Goal: Transaction & Acquisition: Purchase product/service

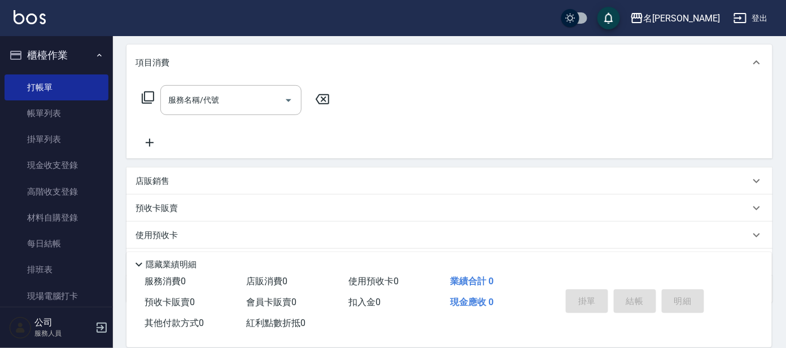
scroll to position [223, 0]
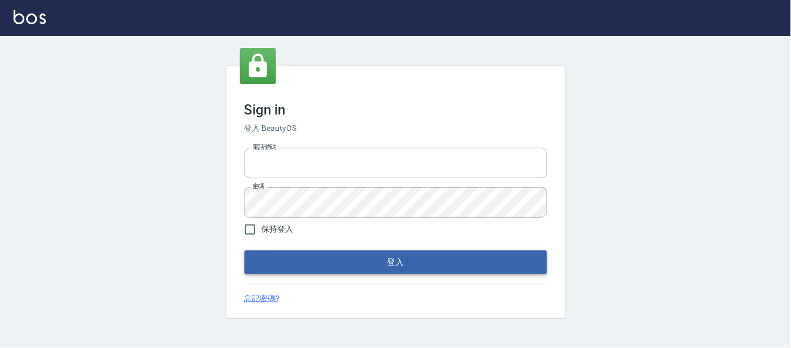
type input "25866822"
click at [358, 266] on button "登入" at bounding box center [395, 263] width 303 height 24
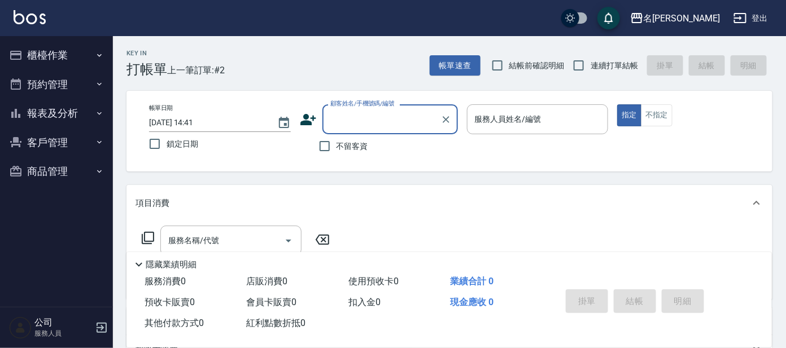
click at [622, 69] on span "連續打單結帳" at bounding box center [613, 66] width 47 height 12
click at [590, 69] on input "連續打單結帳" at bounding box center [579, 66] width 24 height 24
checkbox input "true"
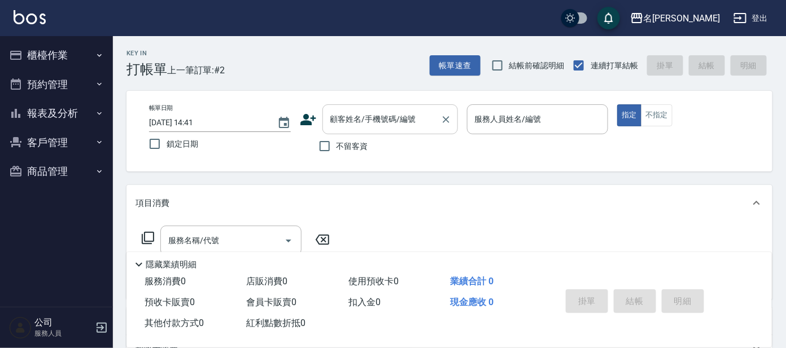
click at [394, 117] on input "顧客姓名/手機號碼/編號" at bounding box center [381, 119] width 108 height 20
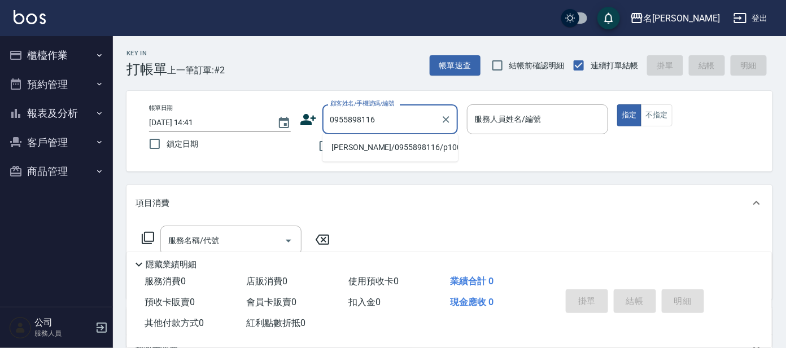
drag, startPoint x: 389, startPoint y: 152, endPoint x: 383, endPoint y: 159, distance: 8.8
click at [389, 153] on li "[PERSON_NAME]/0955898116/p1005" at bounding box center [389, 148] width 135 height 19
type input "[PERSON_NAME]/0955898116/p1005"
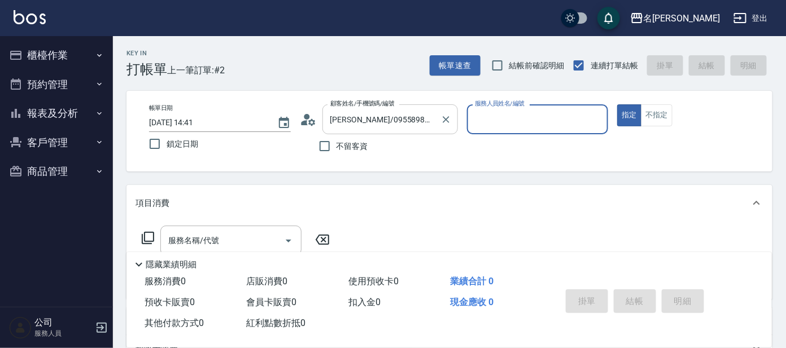
type input "公司 -100"
click at [310, 125] on icon at bounding box center [311, 122] width 7 height 7
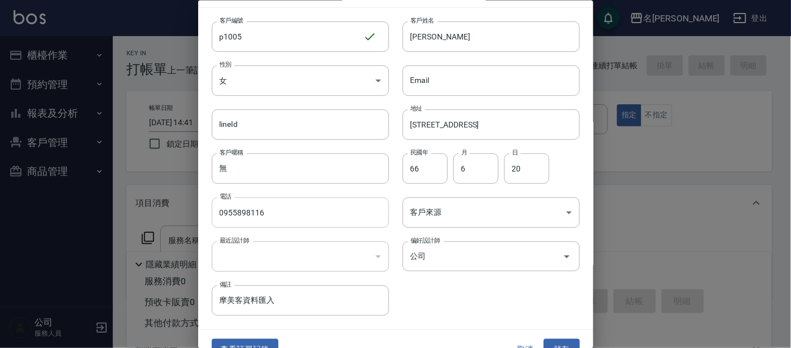
scroll to position [42, 0]
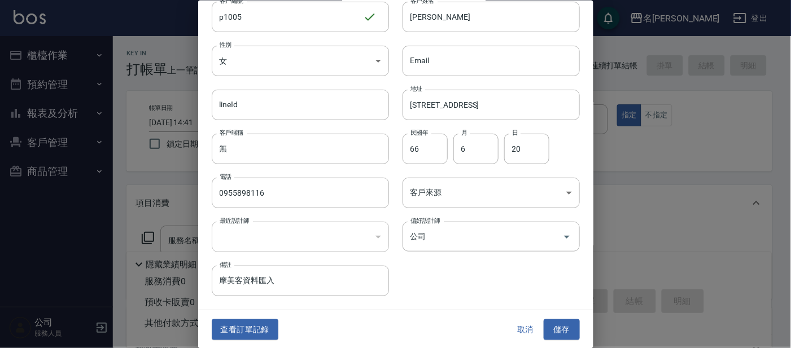
click at [695, 227] on div at bounding box center [395, 174] width 791 height 348
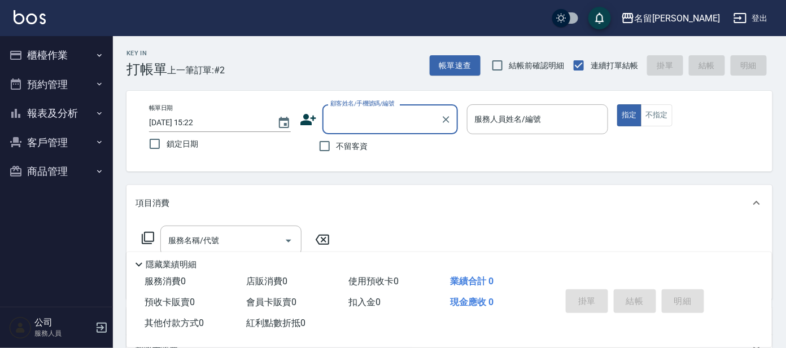
drag, startPoint x: 403, startPoint y: 115, endPoint x: 411, endPoint y: 116, distance: 8.5
click at [405, 115] on input "顧客姓名/手機號碼/編號" at bounding box center [381, 119] width 108 height 20
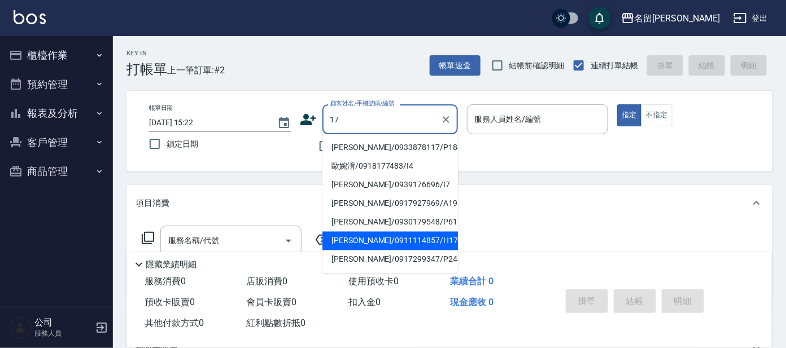
click at [408, 234] on li "[PERSON_NAME]/0911114857/H17" at bounding box center [389, 241] width 135 height 19
type input "[PERSON_NAME]/0911114857/H17"
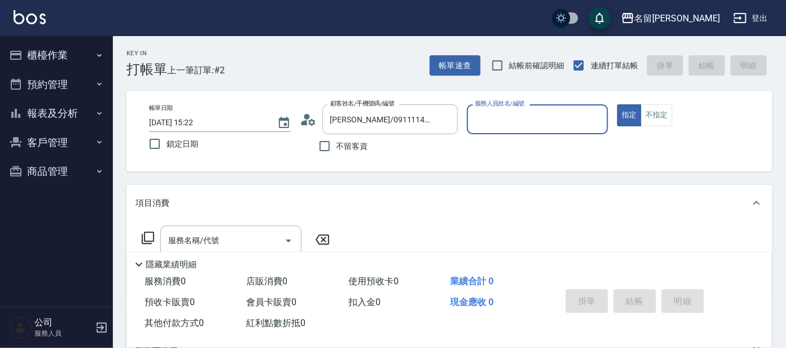
type input "[PERSON_NAME]-8"
click at [262, 239] on input "服務名稱/代號" at bounding box center [222, 241] width 114 height 20
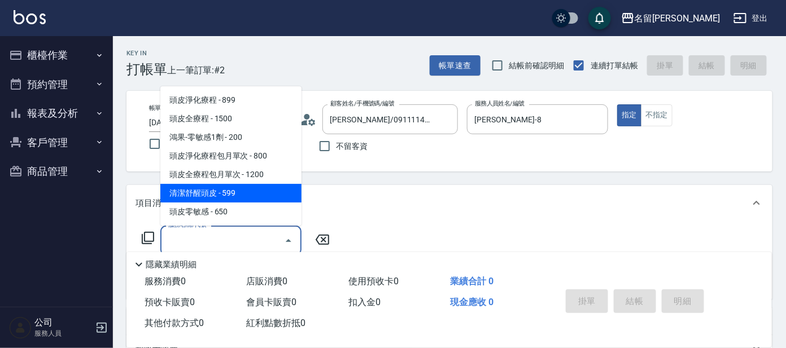
click at [254, 190] on span "清潔舒醒頭皮 - 599" at bounding box center [230, 193] width 141 height 19
type input "清潔舒醒頭皮(110)"
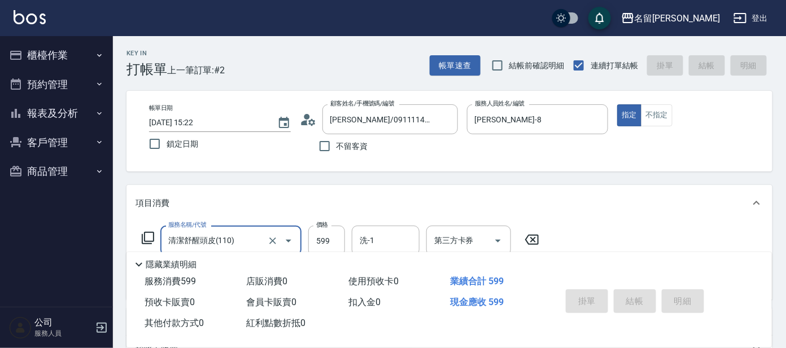
type input "[DATE] 15:39"
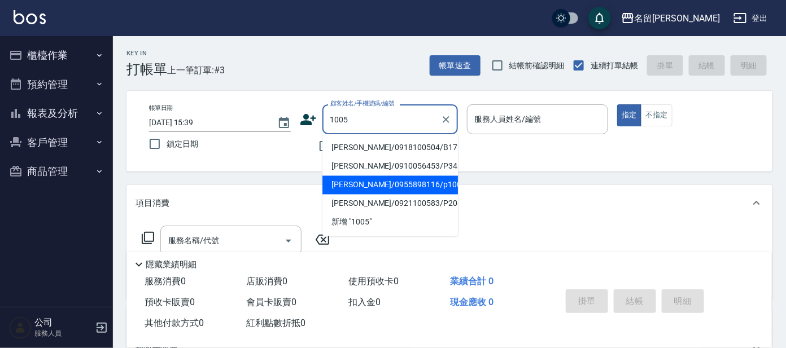
click at [391, 188] on li "[PERSON_NAME]/0955898116/p1005" at bounding box center [389, 185] width 135 height 19
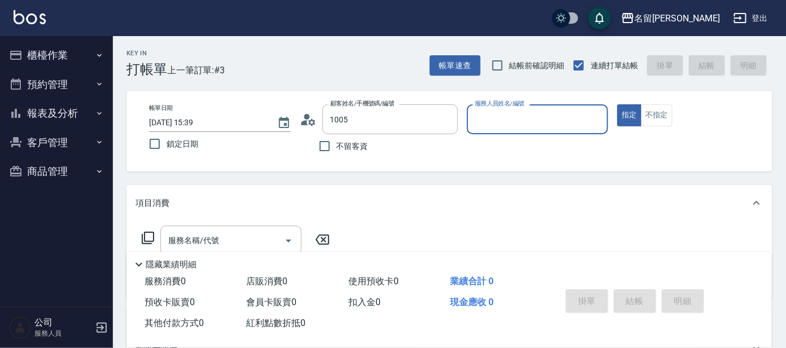
type input "[PERSON_NAME]/0955898116/p1005"
type input "公司 -100"
click at [301, 123] on icon at bounding box center [308, 119] width 17 height 17
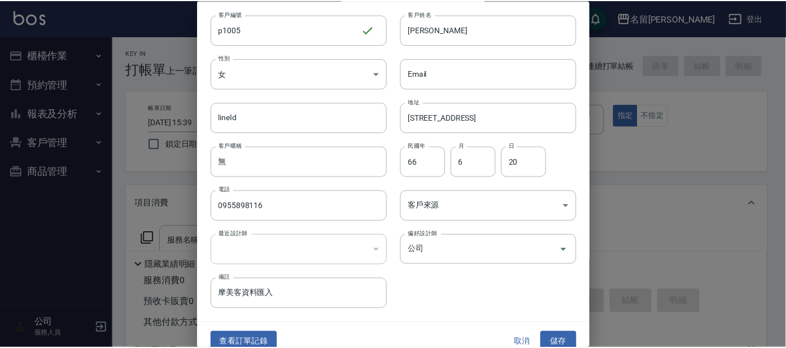
scroll to position [42, 0]
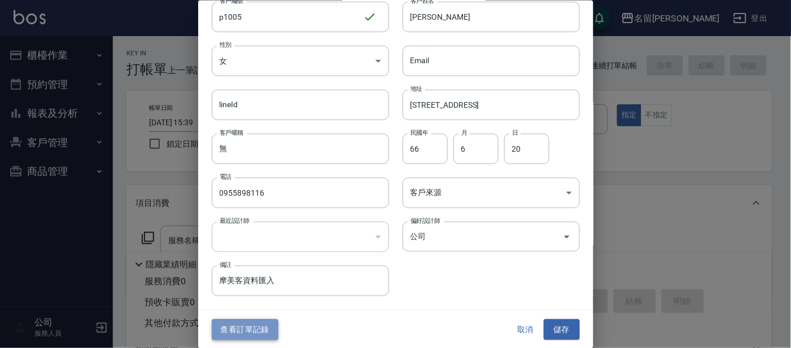
click at [242, 331] on button "查看訂單記錄" at bounding box center [245, 329] width 67 height 21
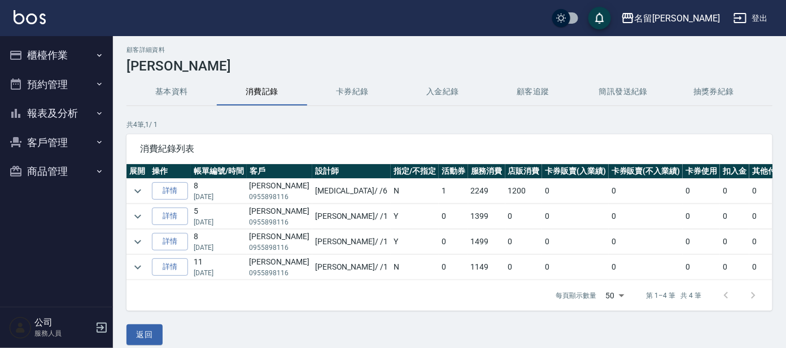
scroll to position [24, 0]
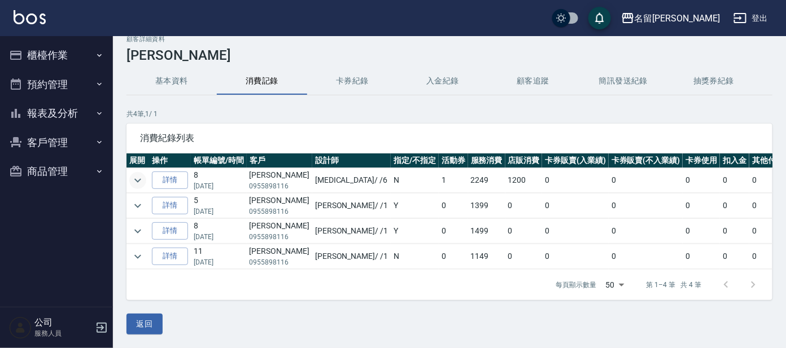
click at [136, 174] on icon "expand row" at bounding box center [138, 181] width 14 height 14
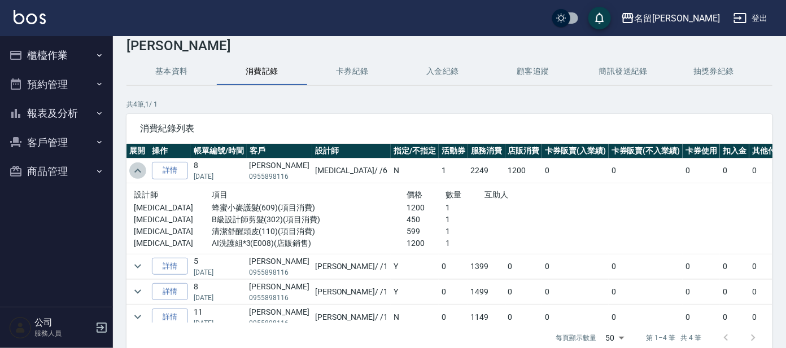
drag, startPoint x: 136, startPoint y: 166, endPoint x: 125, endPoint y: 178, distance: 16.8
click at [135, 166] on icon "expand row" at bounding box center [138, 171] width 14 height 14
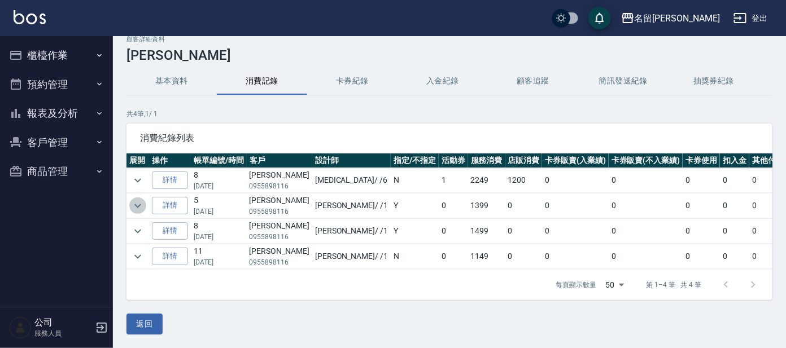
click at [133, 199] on icon "expand row" at bounding box center [138, 206] width 14 height 14
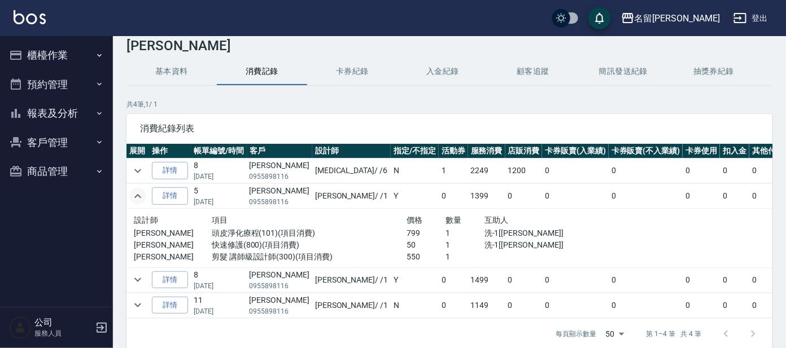
click at [133, 194] on icon "expand row" at bounding box center [138, 197] width 14 height 14
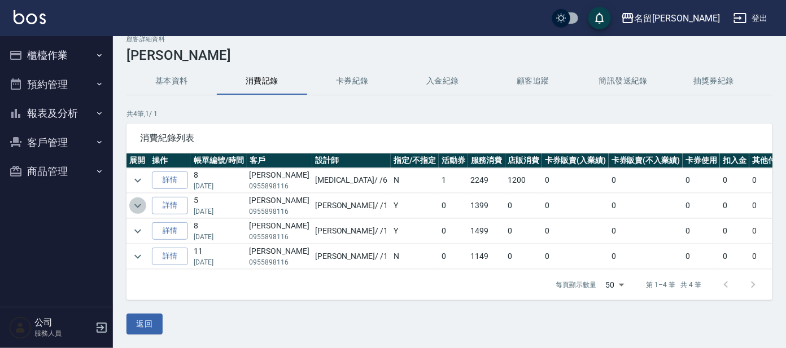
click at [133, 199] on icon "expand row" at bounding box center [138, 206] width 14 height 14
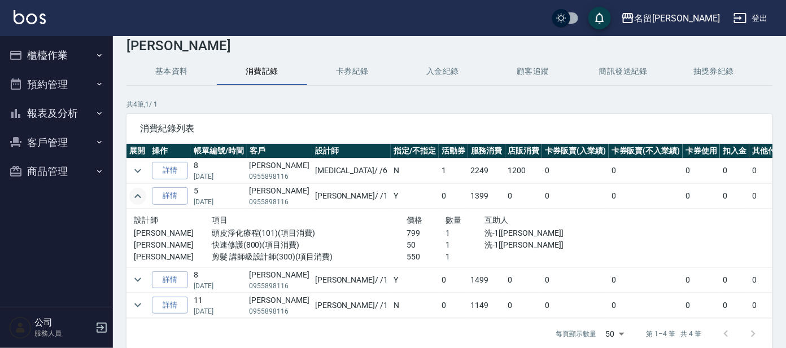
click at [133, 199] on icon "expand row" at bounding box center [138, 197] width 14 height 14
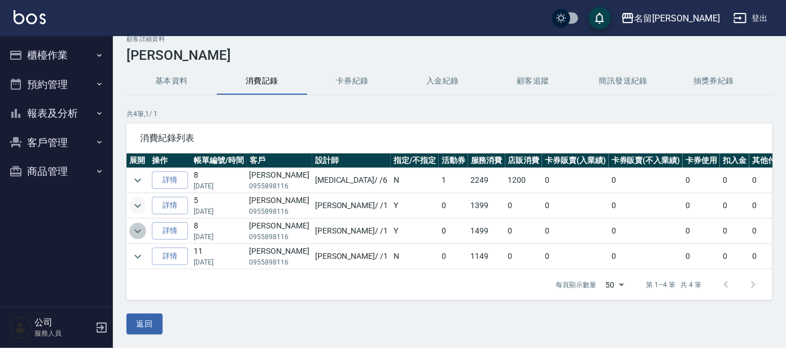
click at [139, 229] on icon "expand row" at bounding box center [137, 231] width 7 height 4
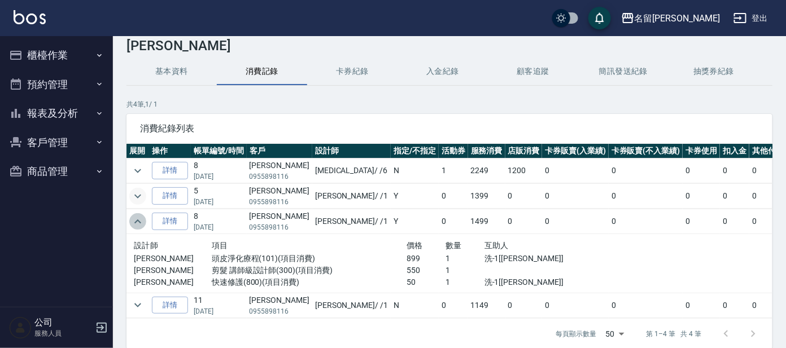
click at [137, 221] on icon "expand row" at bounding box center [138, 222] width 14 height 14
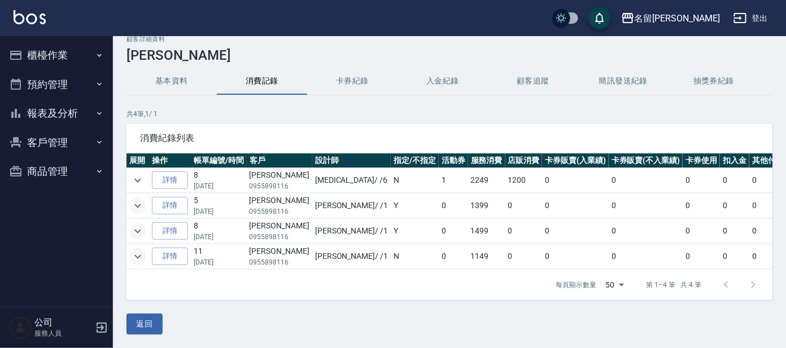
click at [135, 250] on icon "expand row" at bounding box center [138, 257] width 14 height 14
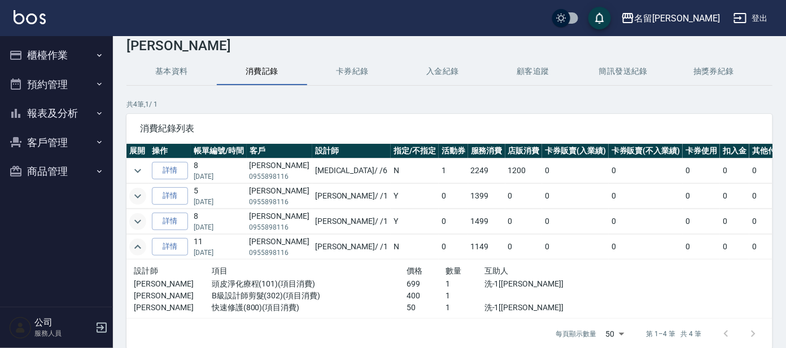
click at [135, 248] on icon "expand row" at bounding box center [138, 247] width 14 height 14
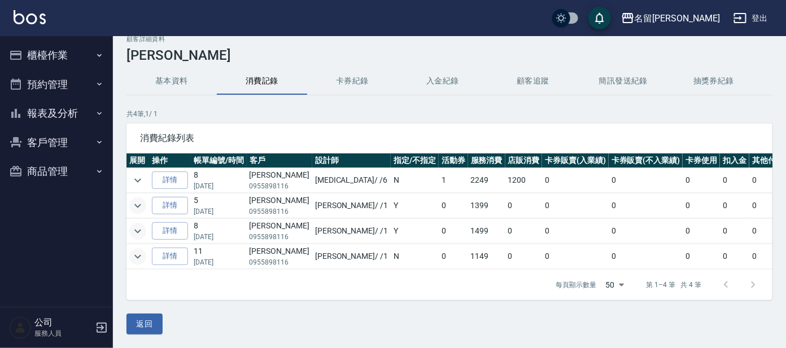
drag, startPoint x: 67, startPoint y: 54, endPoint x: 54, endPoint y: 58, distance: 13.2
click at [67, 54] on button "櫃檯作業" at bounding box center [57, 55] width 104 height 29
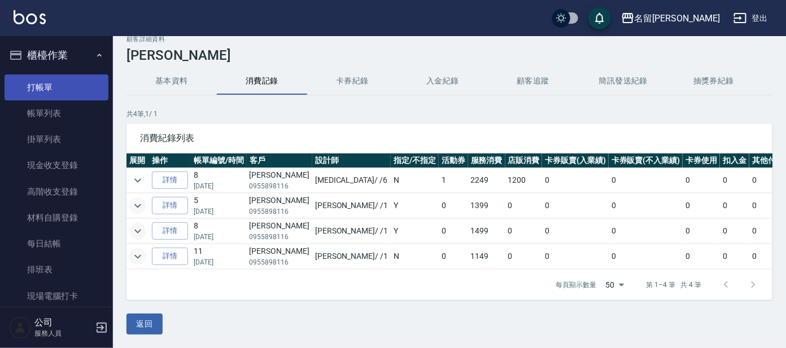
click at [63, 91] on link "打帳單" at bounding box center [57, 87] width 104 height 26
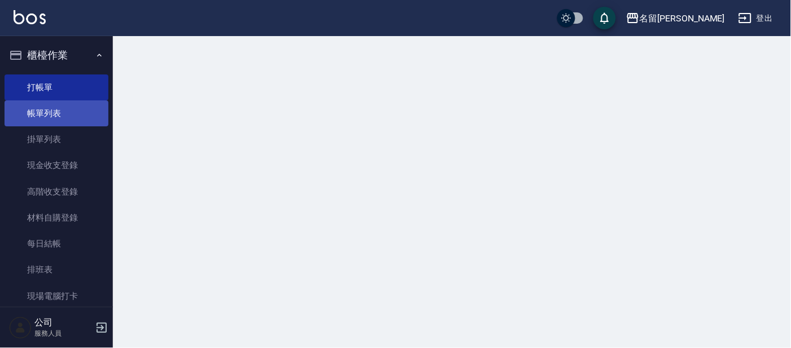
click at [56, 109] on link "帳單列表" at bounding box center [57, 113] width 104 height 26
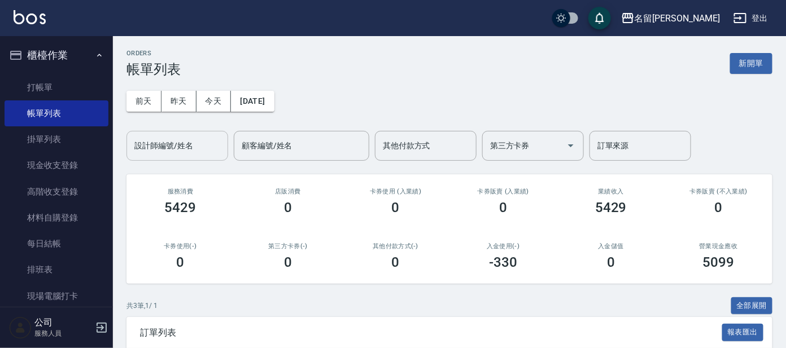
click at [185, 147] on input "設計師編號/姓名" at bounding box center [176, 146] width 91 height 20
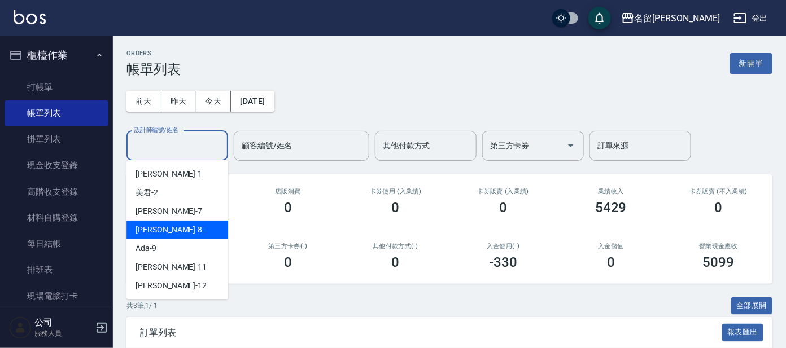
click at [185, 233] on div "[PERSON_NAME] -8" at bounding box center [177, 230] width 102 height 19
type input "[PERSON_NAME]-8"
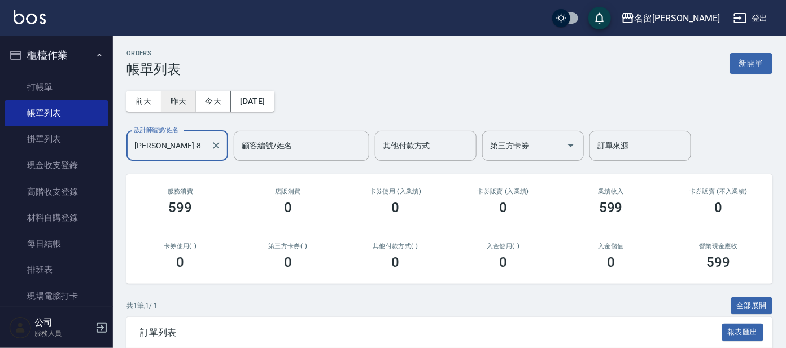
click at [170, 102] on button "昨天" at bounding box center [178, 101] width 35 height 21
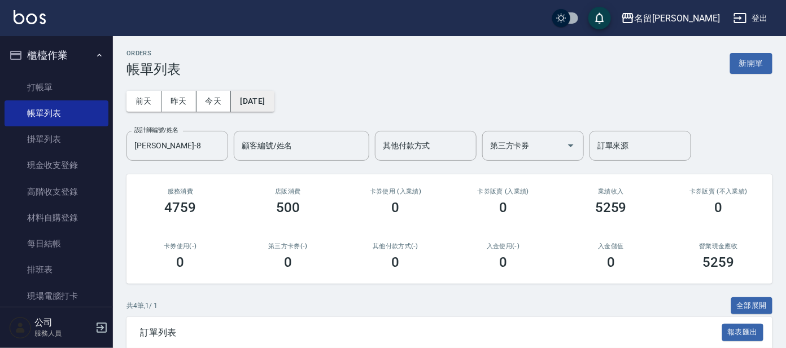
click at [274, 99] on button "[DATE]" at bounding box center [252, 101] width 43 height 21
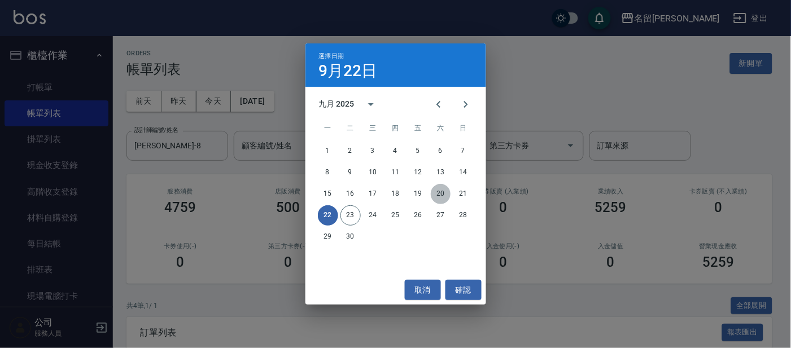
click at [434, 193] on button "20" at bounding box center [441, 194] width 20 height 20
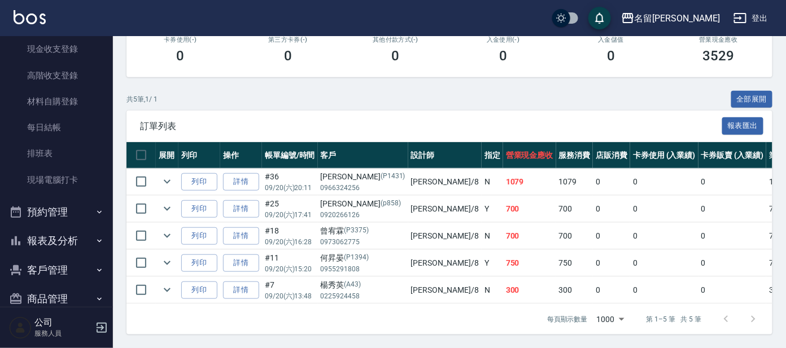
scroll to position [135, 0]
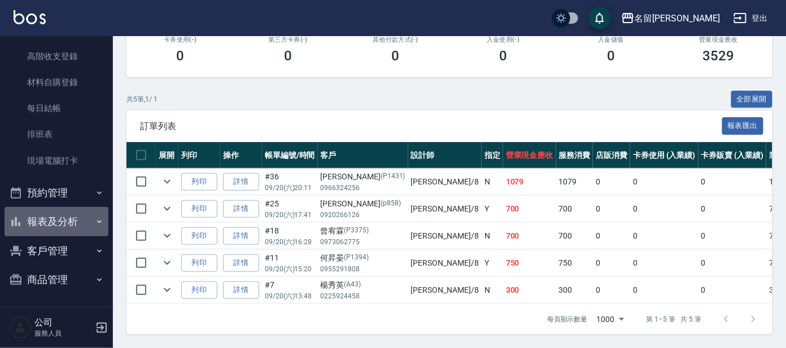
click at [65, 222] on button "報表及分析" at bounding box center [57, 221] width 104 height 29
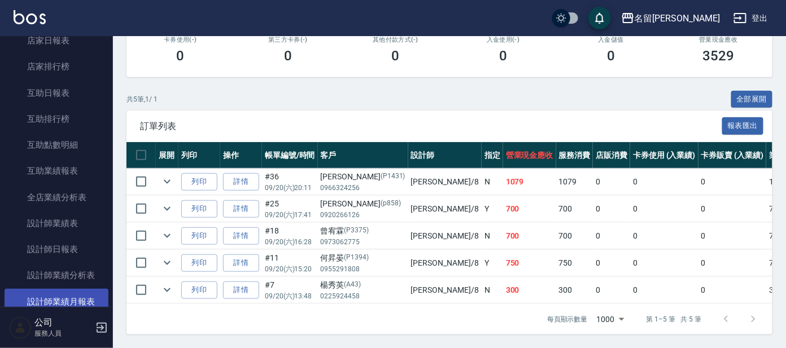
scroll to position [418, 0]
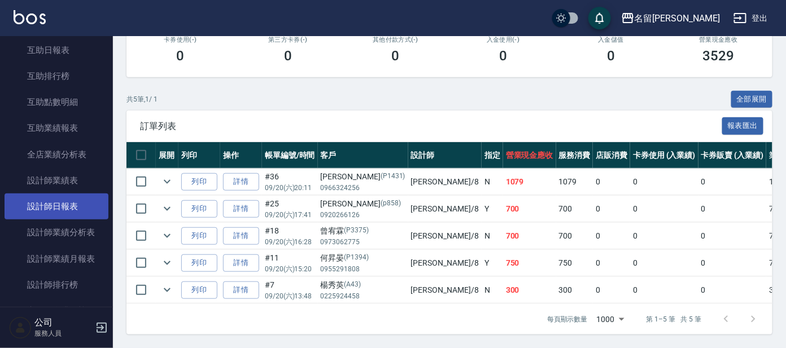
click at [64, 207] on link "設計師日報表" at bounding box center [57, 207] width 104 height 26
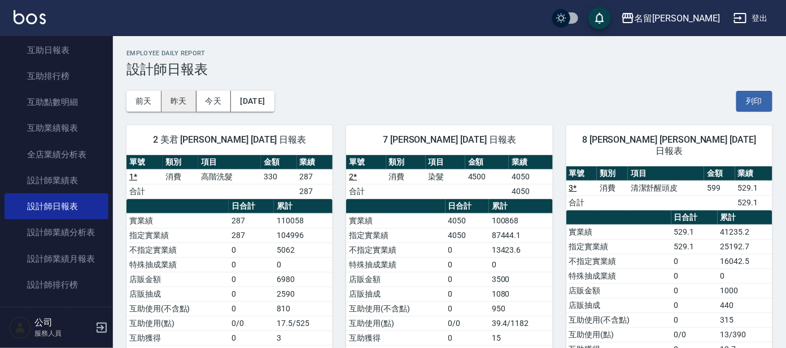
click at [174, 98] on button "昨天" at bounding box center [178, 101] width 35 height 21
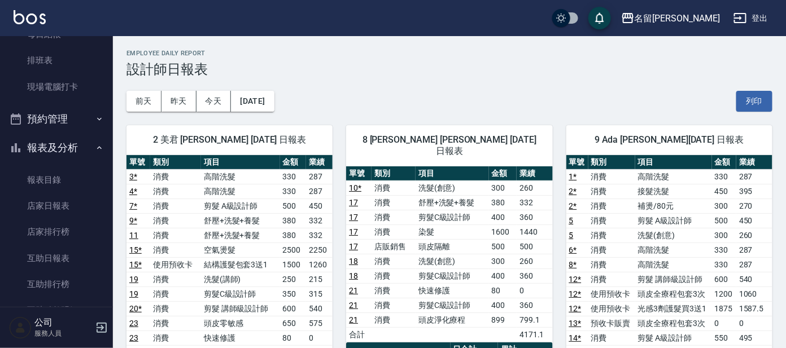
scroll to position [206, 0]
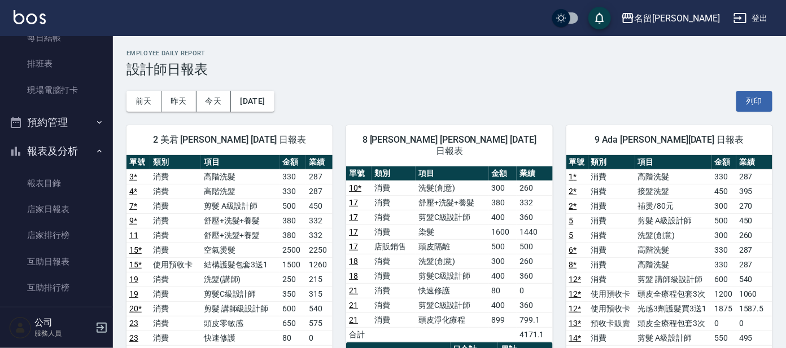
click at [45, 151] on button "報表及分析" at bounding box center [57, 151] width 104 height 29
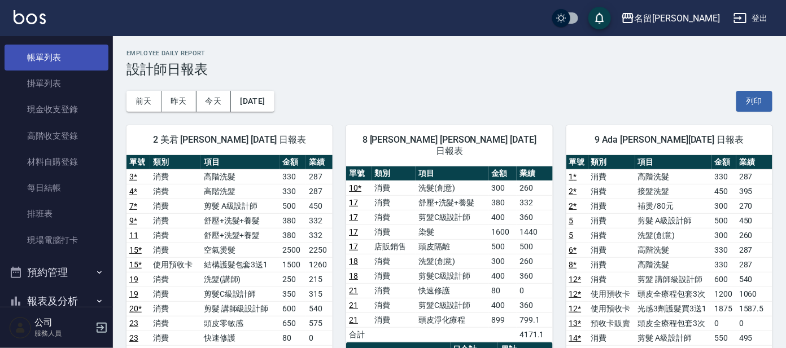
scroll to position [0, 0]
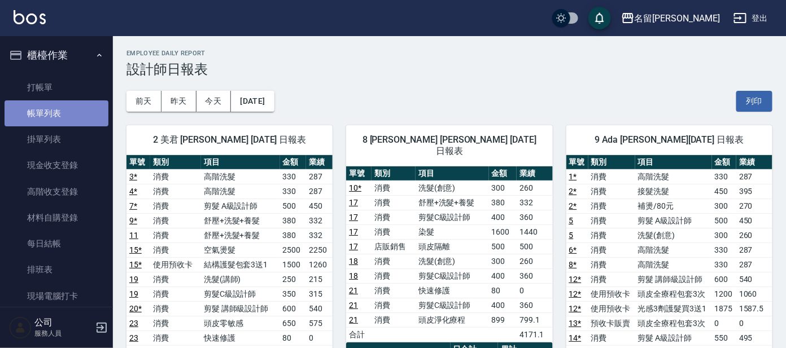
click at [63, 106] on link "帳單列表" at bounding box center [57, 113] width 104 height 26
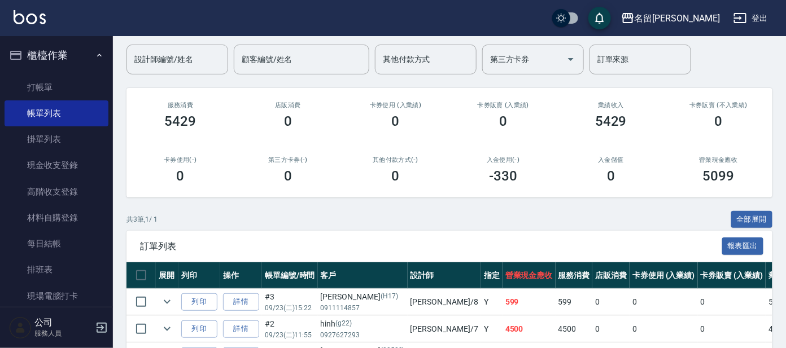
scroll to position [141, 0]
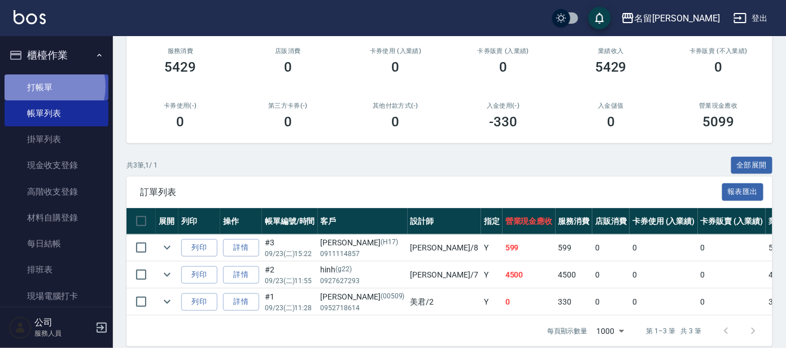
click at [49, 86] on link "打帳單" at bounding box center [57, 87] width 104 height 26
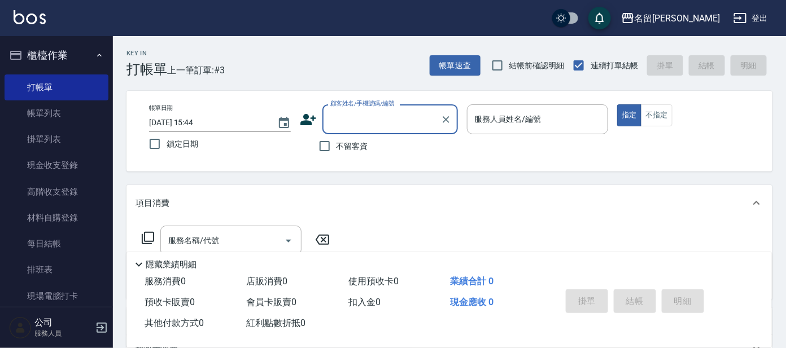
click at [353, 119] on input "顧客姓名/手機號碼/編號" at bounding box center [381, 119] width 108 height 20
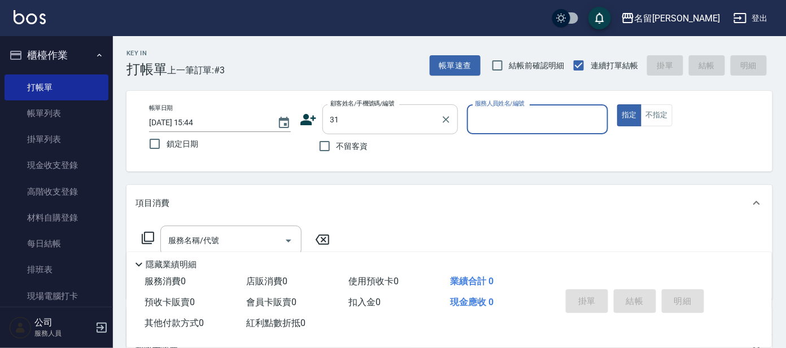
click at [324, 119] on div "31 顧客姓名/手機號碼/編號" at bounding box center [389, 119] width 135 height 30
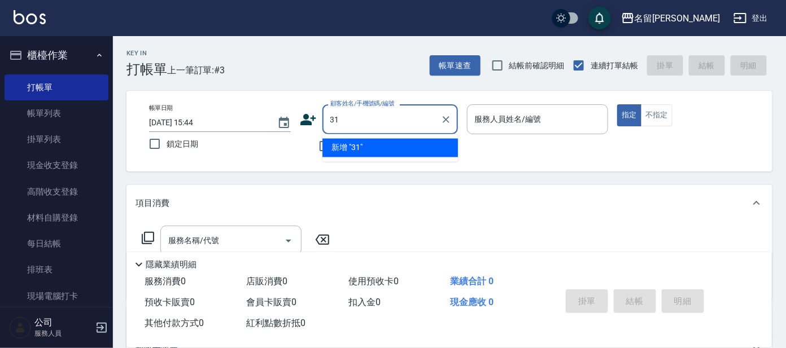
type input "3"
type input "[PERSON_NAME]/0955266512/G31"
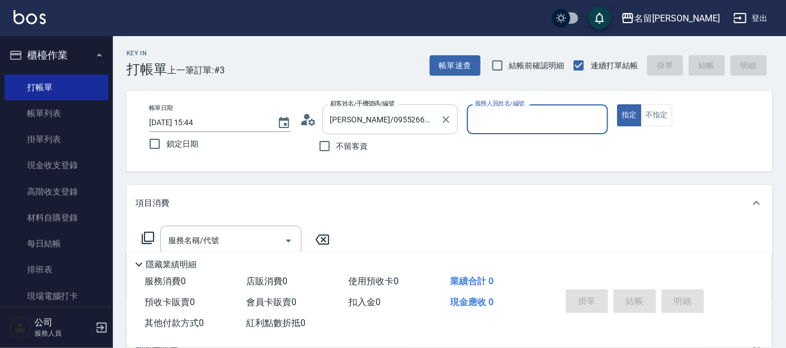
type input "[PERSON_NAME]-7"
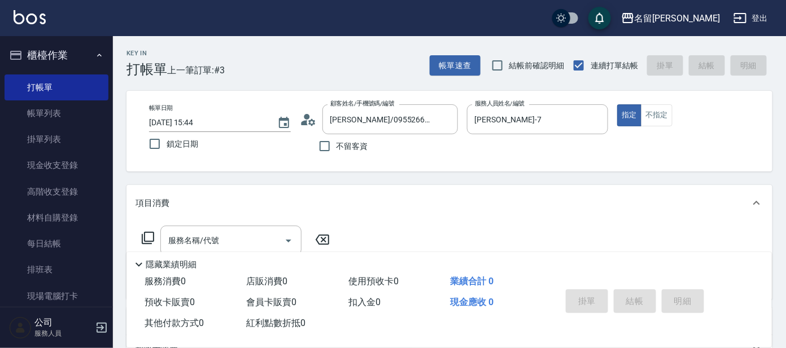
click at [147, 236] on icon at bounding box center [148, 238] width 14 height 14
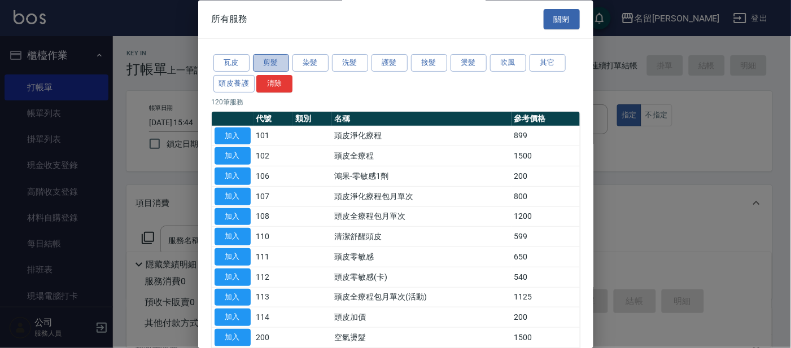
click at [259, 62] on button "剪髮" at bounding box center [271, 63] width 36 height 17
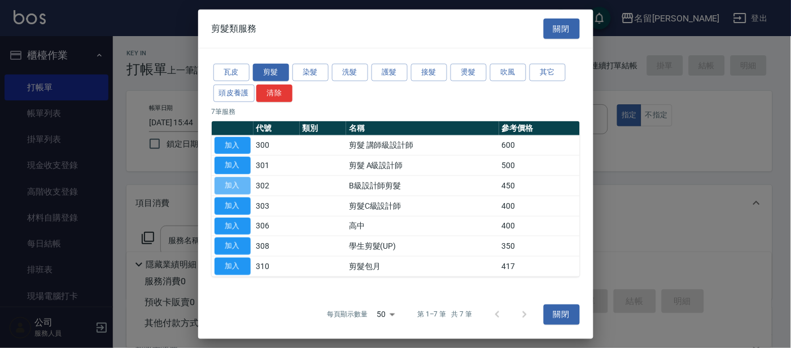
drag, startPoint x: 239, startPoint y: 186, endPoint x: 238, endPoint y: 196, distance: 9.7
click at [239, 187] on button "加入" at bounding box center [232, 185] width 36 height 17
type input "B級設計師剪髮(302)"
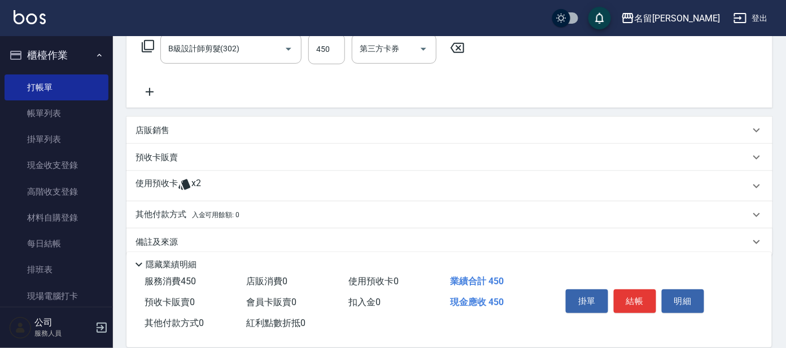
scroll to position [199, 0]
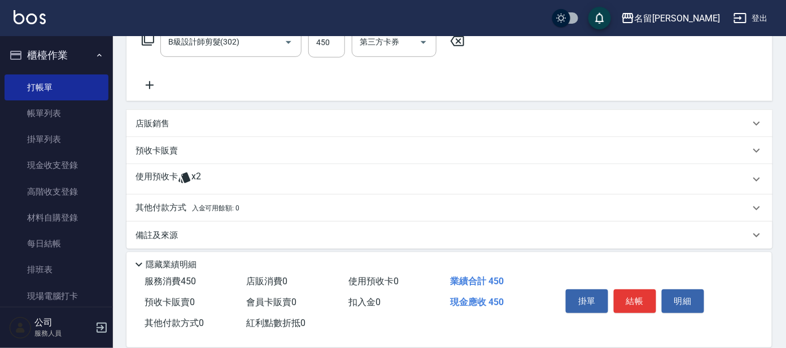
click at [174, 178] on p "使用預收卡" at bounding box center [156, 179] width 42 height 17
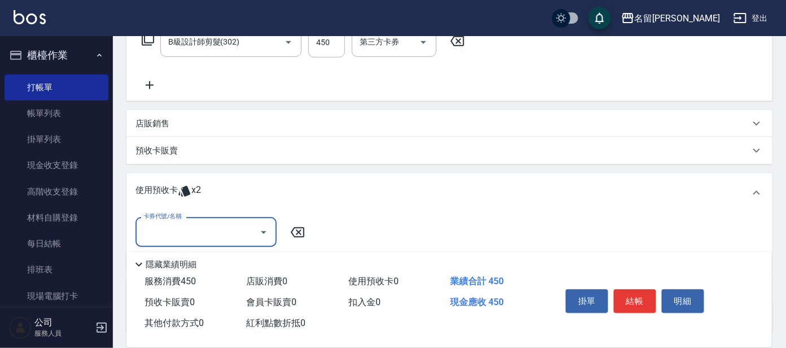
scroll to position [0, 0]
click at [202, 227] on input "卡券代號/名稱" at bounding box center [198, 232] width 114 height 20
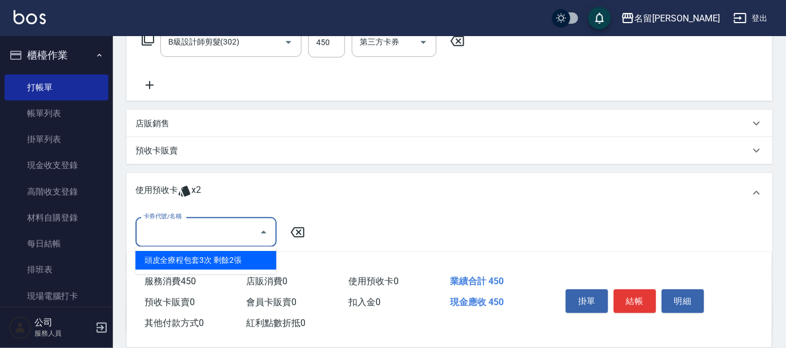
drag, startPoint x: 217, startPoint y: 260, endPoint x: 240, endPoint y: 252, distance: 25.2
click at [218, 260] on div "頭皮全療程包套3次 剩餘2張" at bounding box center [205, 260] width 141 height 19
type input "頭皮全療程包套3次"
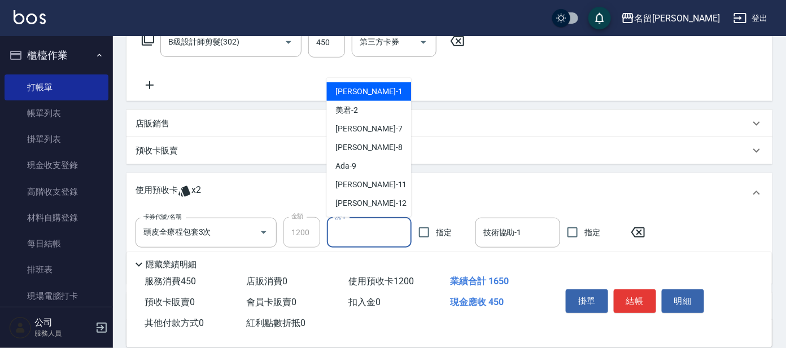
click at [360, 231] on input "洗-1" at bounding box center [369, 233] width 74 height 20
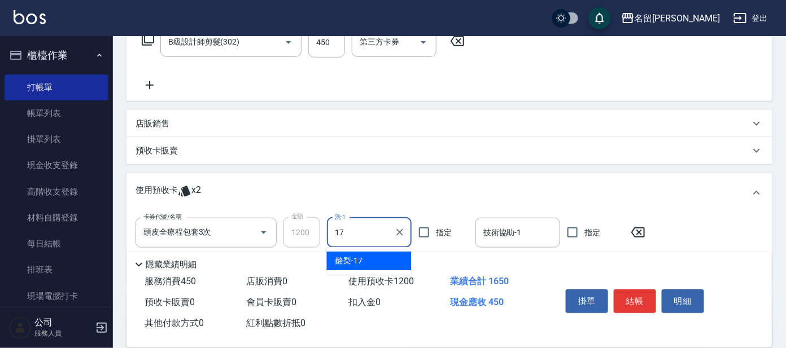
type input "酪梨-17"
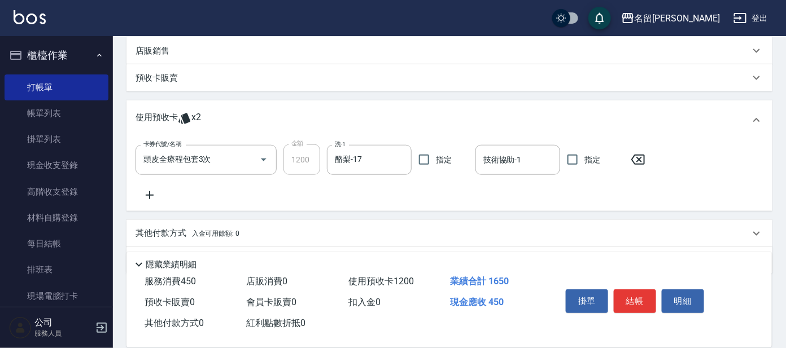
scroll to position [303, 0]
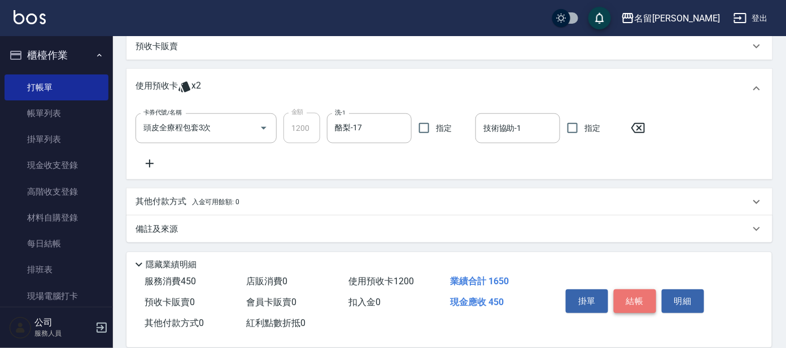
click at [633, 301] on button "結帳" at bounding box center [634, 302] width 42 height 24
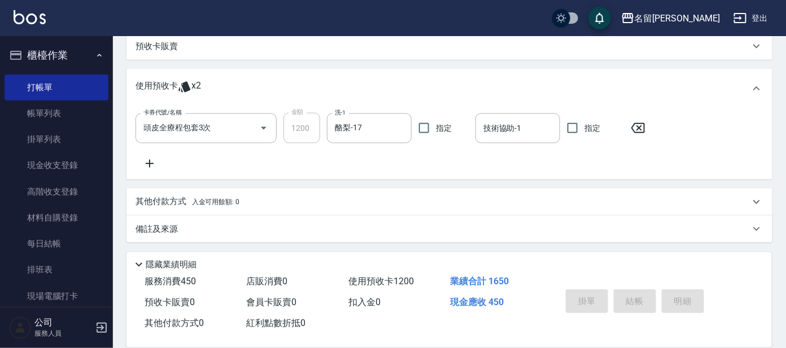
type input "[DATE] 15:46"
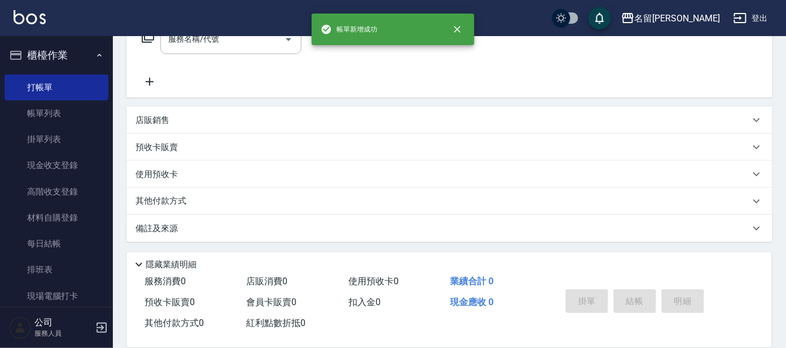
scroll to position [0, 0]
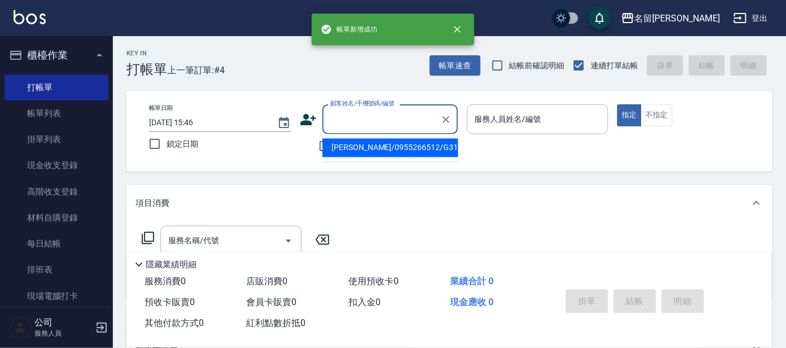
click at [360, 116] on input "顧客姓名/手機號碼/編號" at bounding box center [381, 119] width 108 height 20
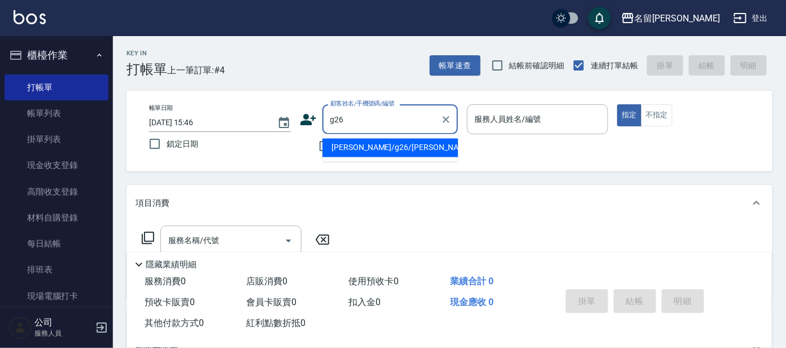
type input "[PERSON_NAME]/g26/[PERSON_NAME]"
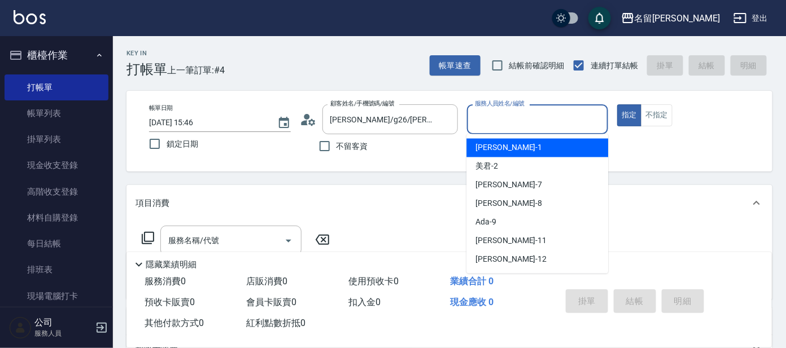
click at [493, 126] on input "服務人員姓名/編號" at bounding box center [537, 119] width 131 height 20
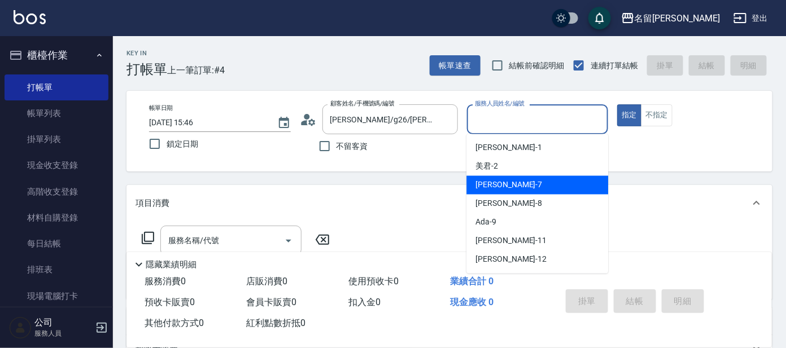
click at [487, 186] on span "[PERSON_NAME] -7" at bounding box center [508, 185] width 67 height 12
type input "[PERSON_NAME]-7"
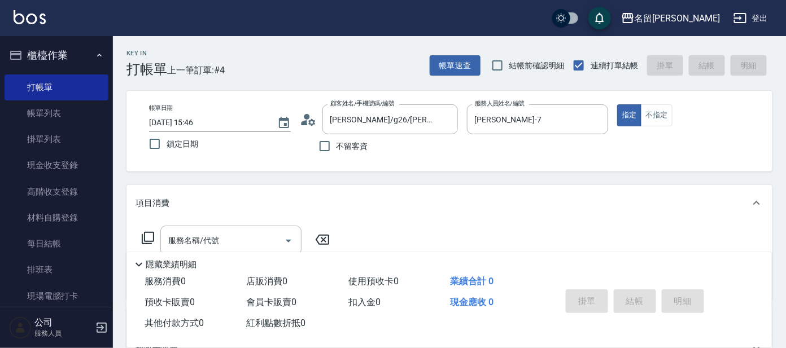
click at [152, 238] on icon at bounding box center [148, 238] width 14 height 14
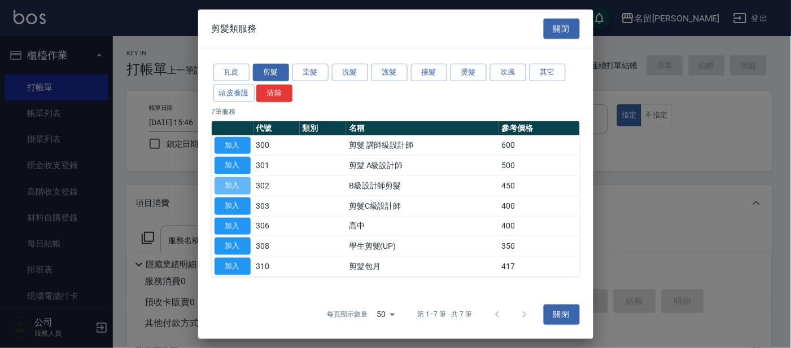
drag, startPoint x: 235, startPoint y: 186, endPoint x: 249, endPoint y: 189, distance: 14.5
click at [238, 186] on button "加入" at bounding box center [232, 185] width 36 height 17
type input "B級設計師剪髮(302)"
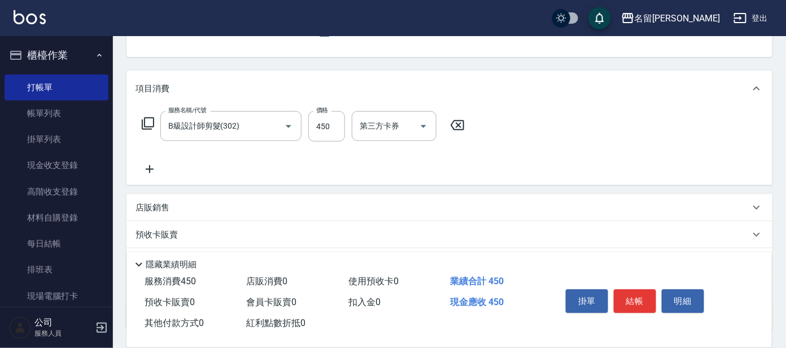
scroll to position [152, 0]
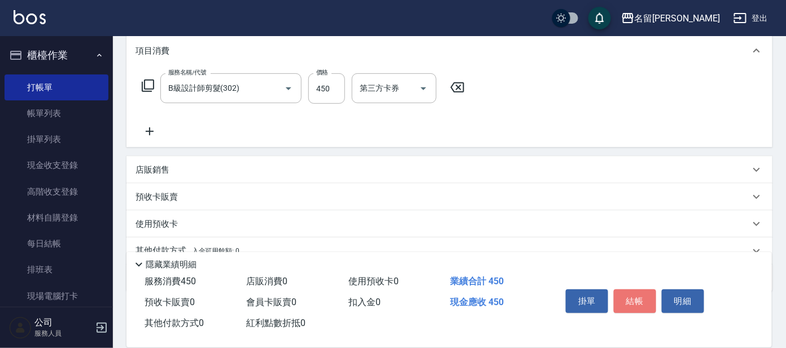
click at [623, 301] on button "結帳" at bounding box center [634, 302] width 42 height 24
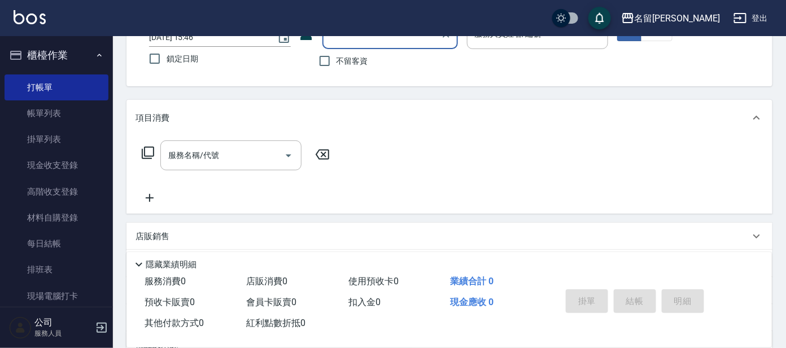
scroll to position [0, 0]
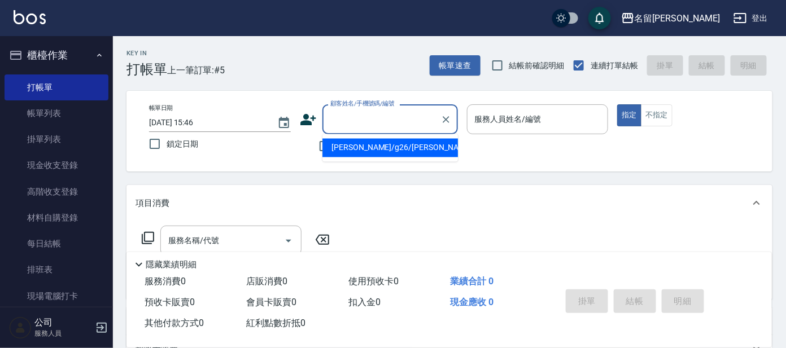
click at [410, 113] on input "顧客姓名/手機號碼/編號" at bounding box center [381, 119] width 108 height 20
type input "[PERSON_NAME]/0916743957/B126"
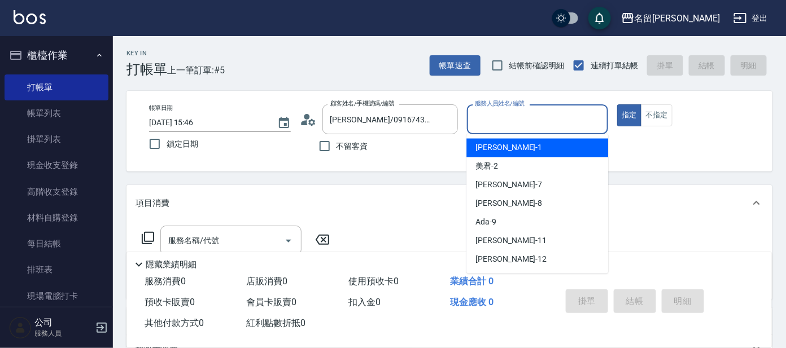
click at [536, 121] on input "服務人員姓名/編號" at bounding box center [537, 119] width 131 height 20
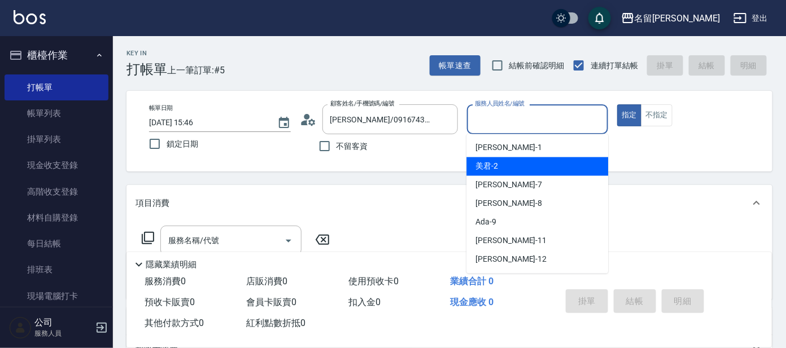
click at [546, 161] on div "美君 -2" at bounding box center [537, 166] width 142 height 19
type input "美君-2"
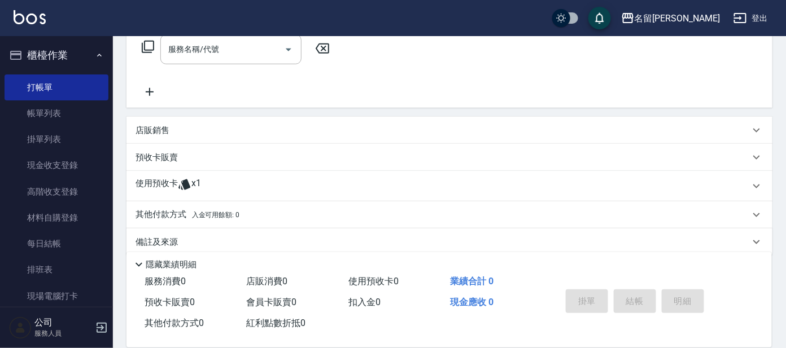
scroll to position [204, 0]
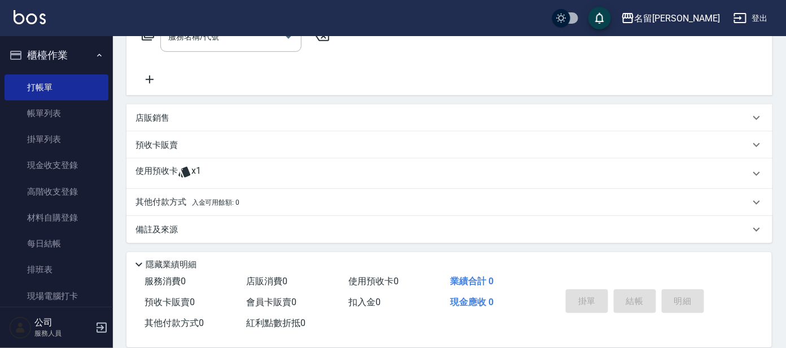
click at [159, 171] on p "使用預收卡" at bounding box center [156, 173] width 42 height 17
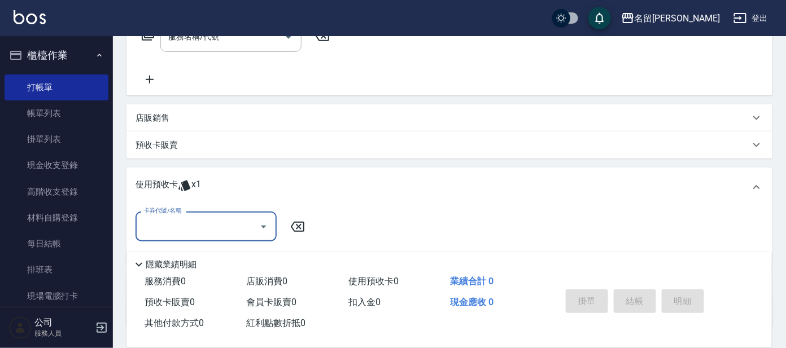
scroll to position [0, 0]
click at [161, 148] on p "預收卡販賣" at bounding box center [156, 145] width 42 height 12
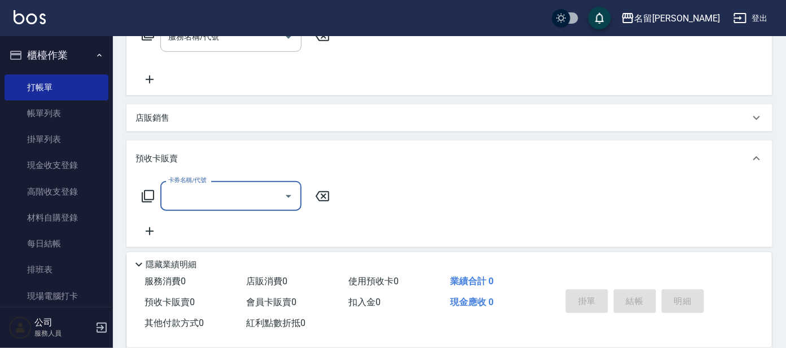
click at [150, 194] on icon at bounding box center [148, 197] width 14 height 14
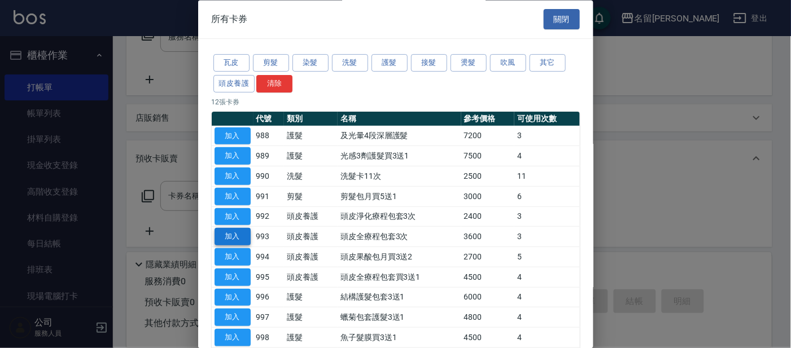
click at [221, 231] on button "加入" at bounding box center [232, 237] width 36 height 17
type input "頭皮全療程包套3次(993)"
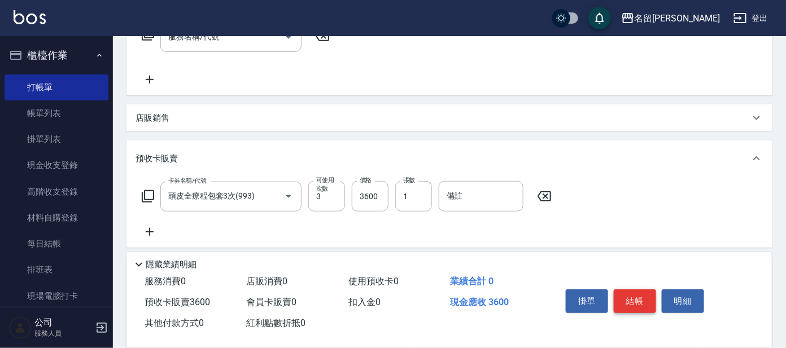
click at [630, 297] on button "結帳" at bounding box center [634, 302] width 42 height 24
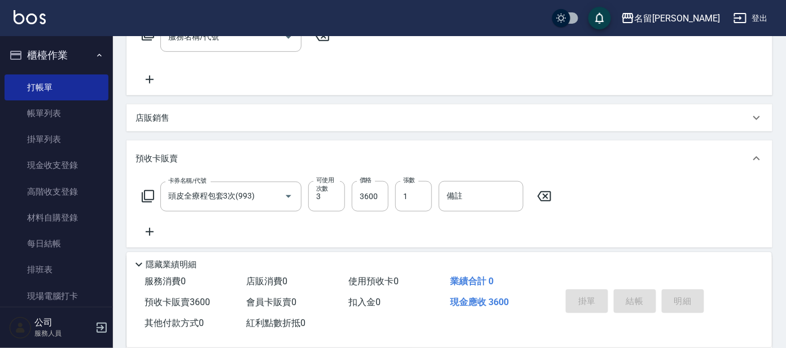
type input "[DATE] 16:00"
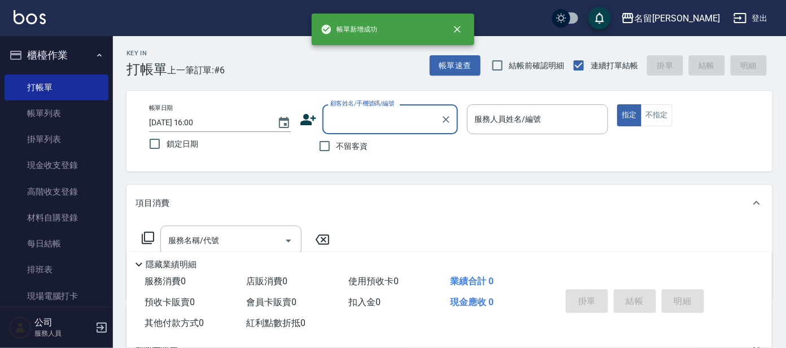
click at [370, 119] on input "顧客姓名/手機號碼/編號" at bounding box center [381, 119] width 108 height 20
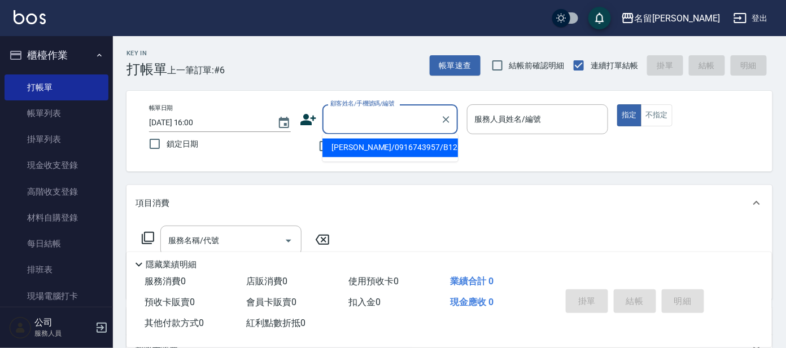
click at [381, 150] on li "[PERSON_NAME]/0916743957/B126" at bounding box center [389, 148] width 135 height 19
type input "[PERSON_NAME]/0916743957/B126"
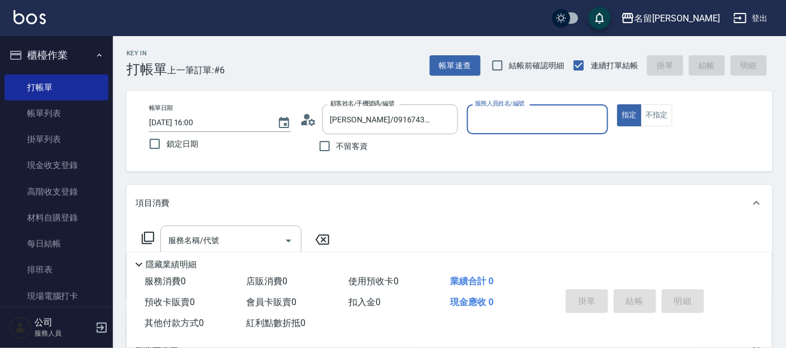
click at [545, 124] on input "服務人員姓名/編號" at bounding box center [537, 119] width 131 height 20
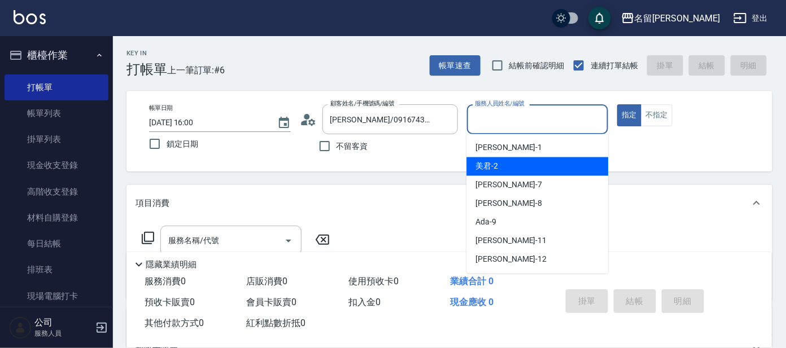
click at [545, 167] on div "美君 -2" at bounding box center [537, 166] width 142 height 19
type input "美君-2"
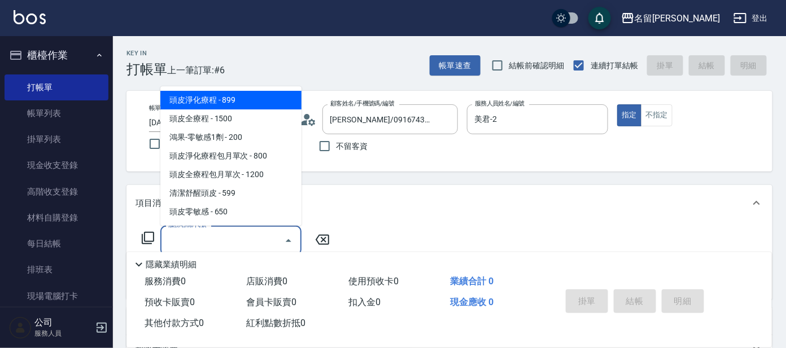
click at [262, 243] on input "服務名稱/代號" at bounding box center [222, 241] width 114 height 20
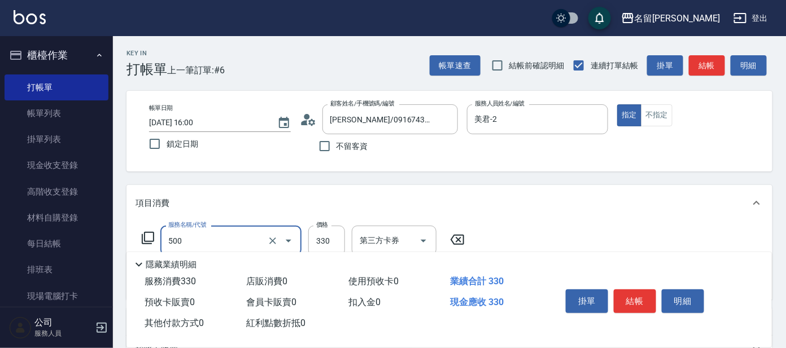
type input "高階洗髮(500)"
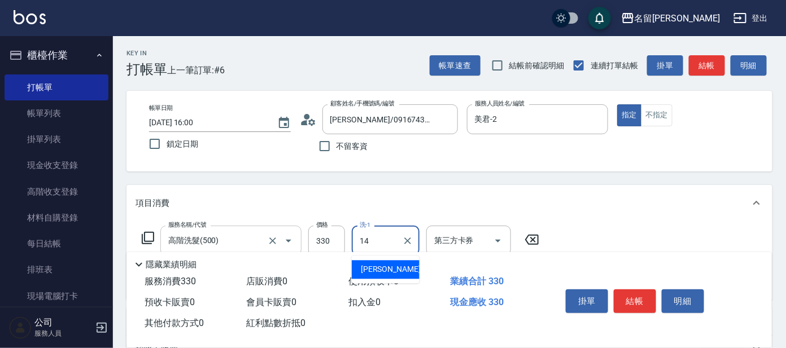
type input "[PERSON_NAME]-14"
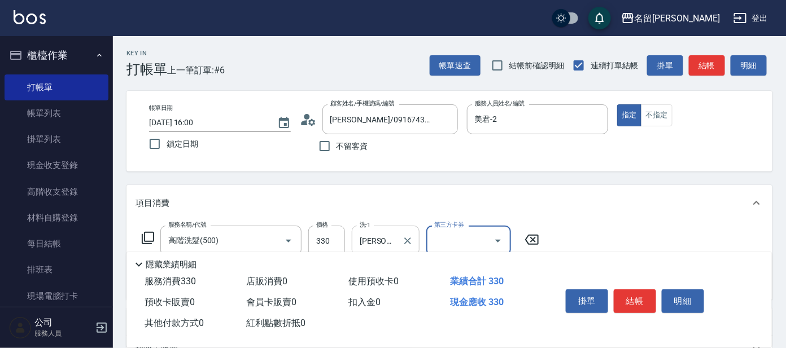
click at [417, 231] on div "[PERSON_NAME]-14 洗-1" at bounding box center [386, 241] width 68 height 30
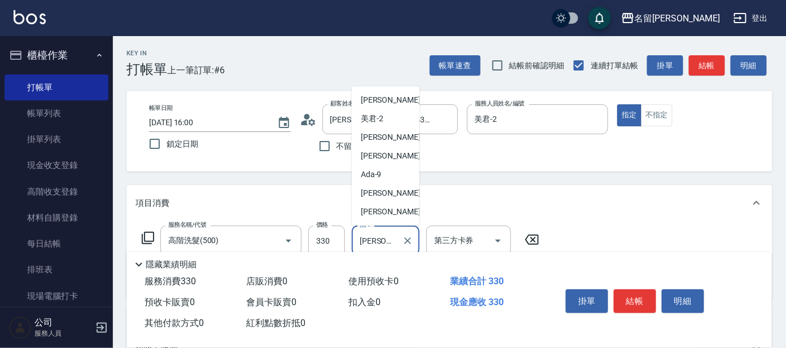
scroll to position [32, 0]
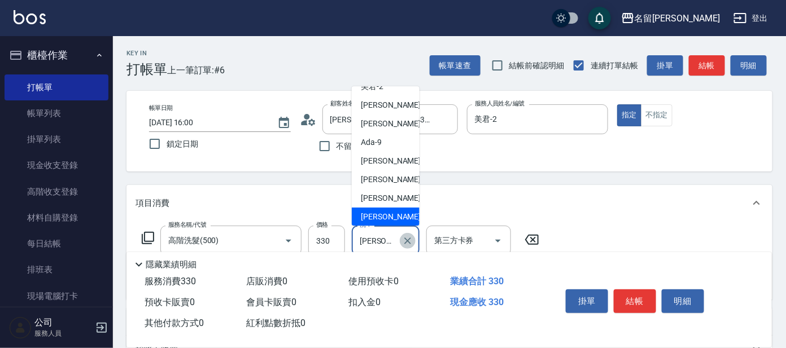
click at [410, 243] on icon "Clear" at bounding box center [407, 240] width 11 height 11
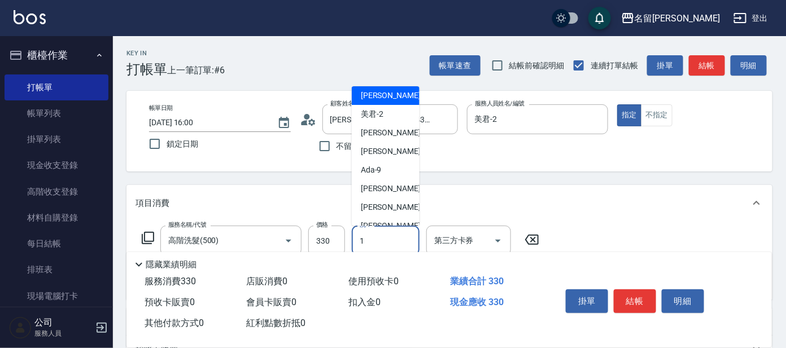
scroll to position [0, 0]
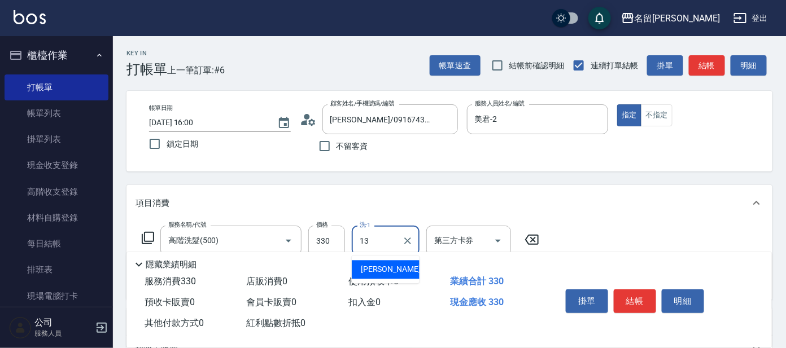
type input "[PERSON_NAME]-13"
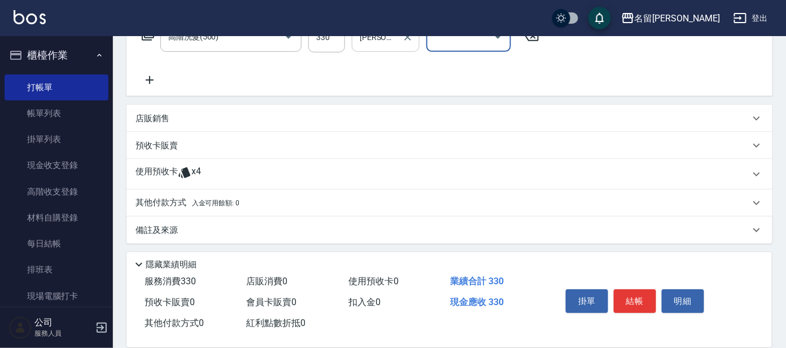
scroll to position [204, 0]
click at [156, 74] on icon at bounding box center [149, 80] width 28 height 14
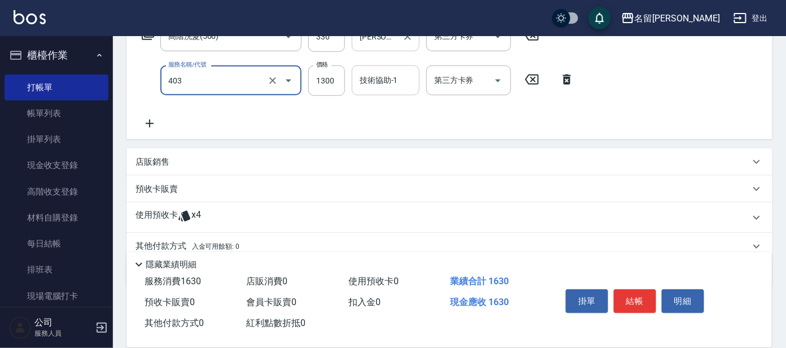
type input "染髮-髮根(403)"
click at [379, 77] on input "技術協助-1" at bounding box center [386, 81] width 58 height 20
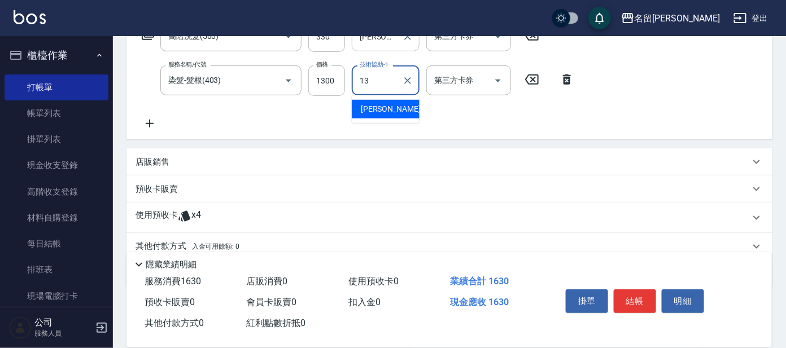
type input "[PERSON_NAME]-13"
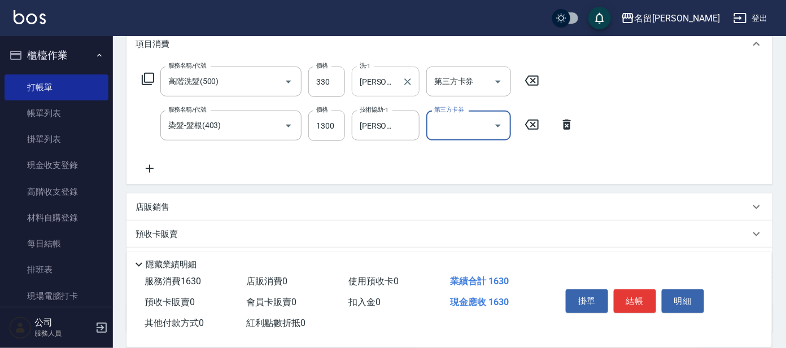
scroll to position [134, 0]
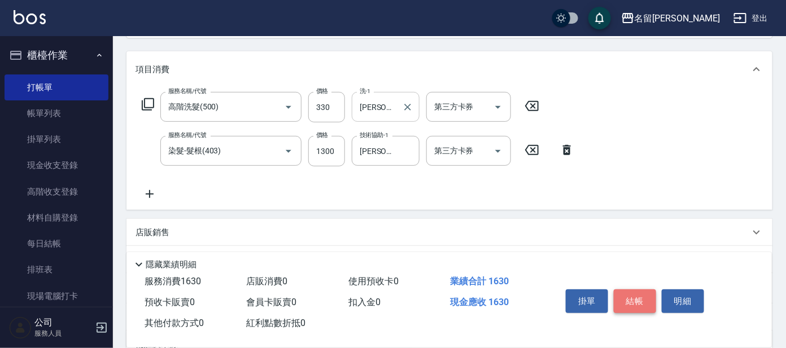
click at [636, 297] on button "結帳" at bounding box center [634, 302] width 42 height 24
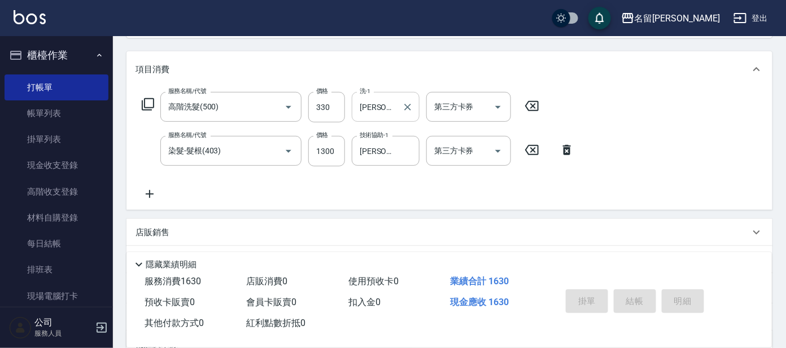
type input "[DATE] 16:01"
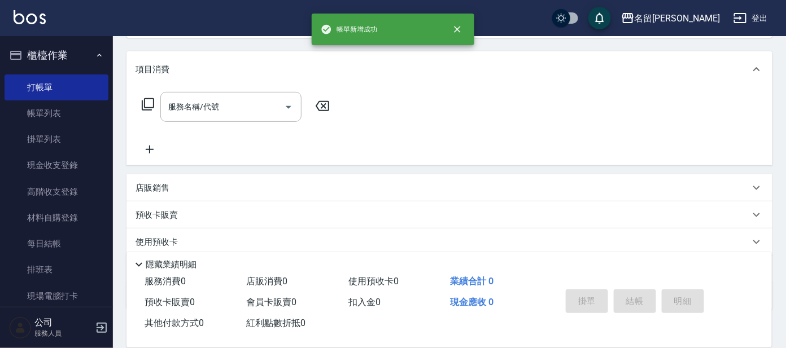
scroll to position [0, 0]
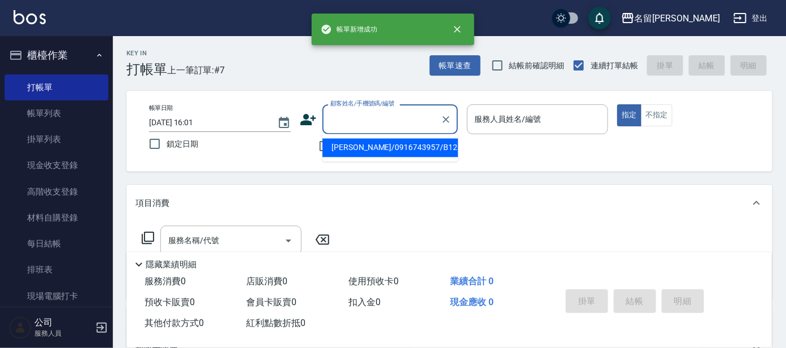
click at [396, 121] on input "顧客姓名/手機號碼/編號" at bounding box center [381, 119] width 108 height 20
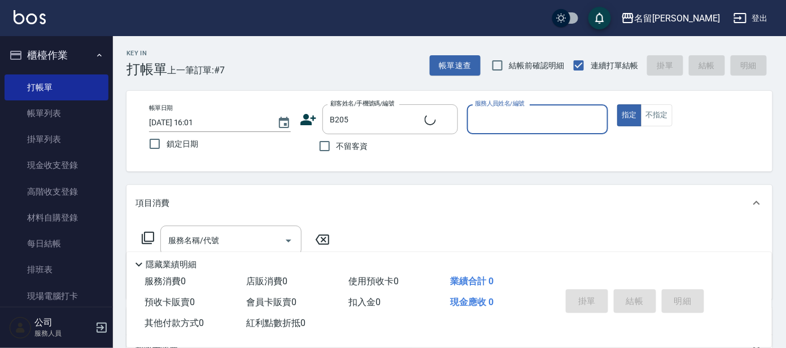
type input "[PERSON_NAME]/0935773835/B205"
type input "美君-2"
click at [225, 242] on input "服務名稱/代號" at bounding box center [222, 241] width 114 height 20
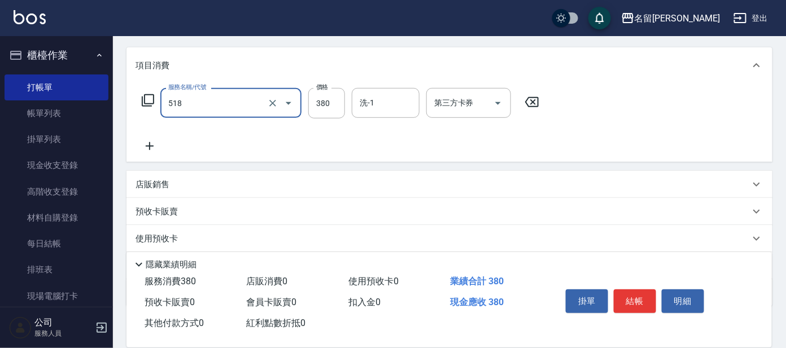
scroll to position [141, 0]
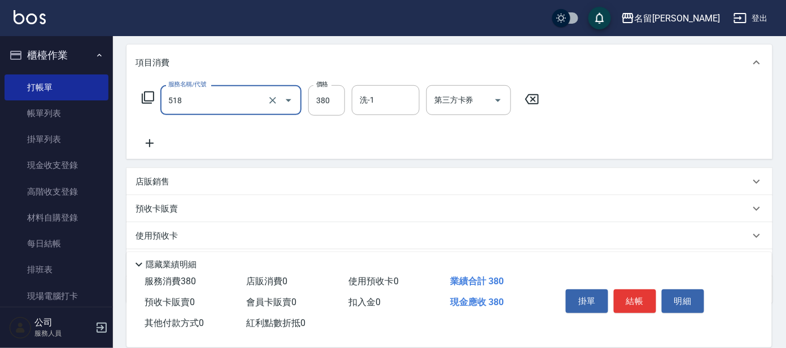
type input "舒壓+洗髮+養髮(518)"
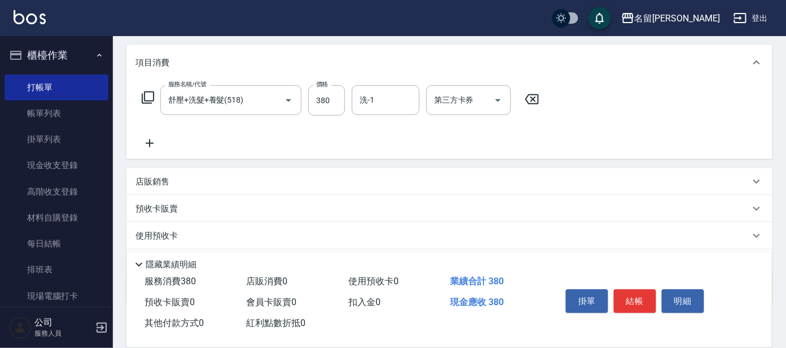
click at [149, 145] on icon at bounding box center [150, 143] width 8 height 8
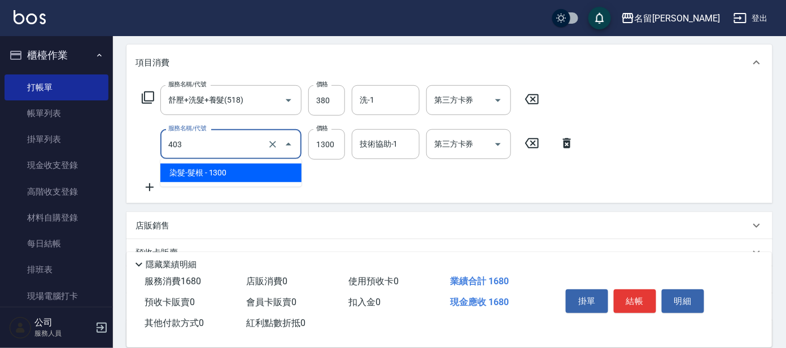
drag, startPoint x: 204, startPoint y: 142, endPoint x: 221, endPoint y: 166, distance: 29.6
click at [205, 142] on input "403" at bounding box center [214, 144] width 99 height 20
click at [223, 168] on span "染髮-髮根 - 1300" at bounding box center [230, 173] width 141 height 19
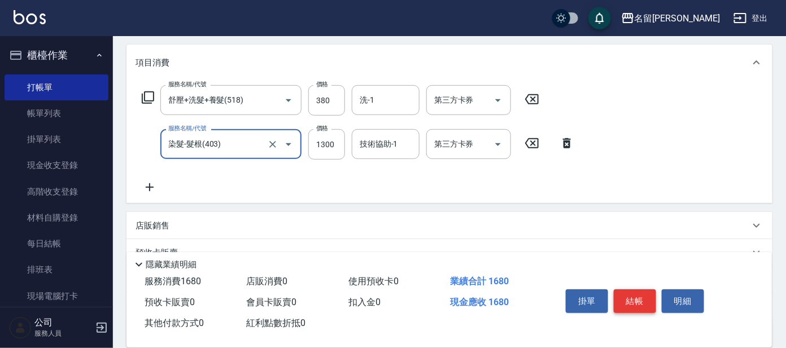
type input "染髮-髮根(403)"
click at [620, 296] on button "結帳" at bounding box center [634, 302] width 42 height 24
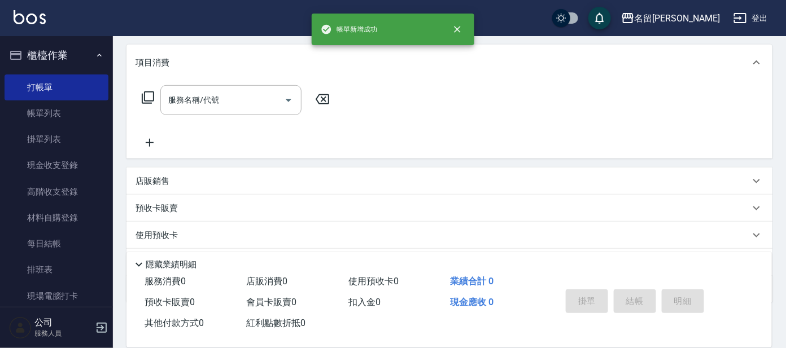
scroll to position [0, 0]
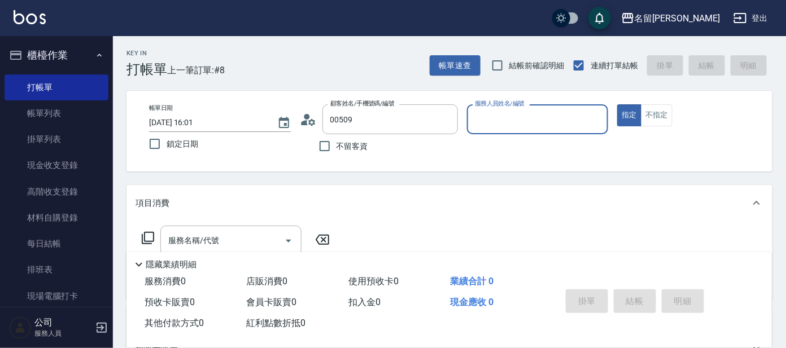
type input "[PERSON_NAME]/0952718614/00509"
type input "美君-2"
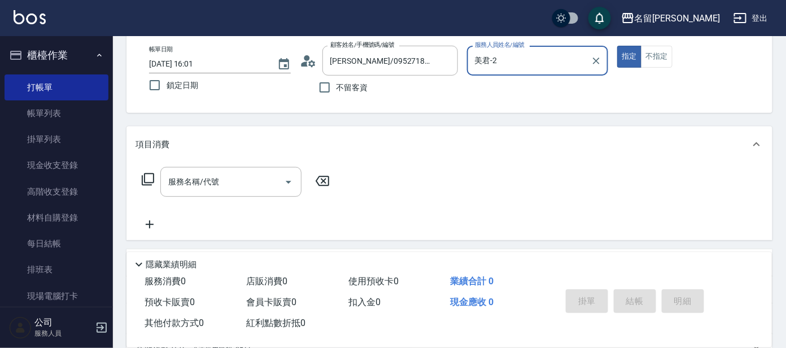
scroll to position [141, 0]
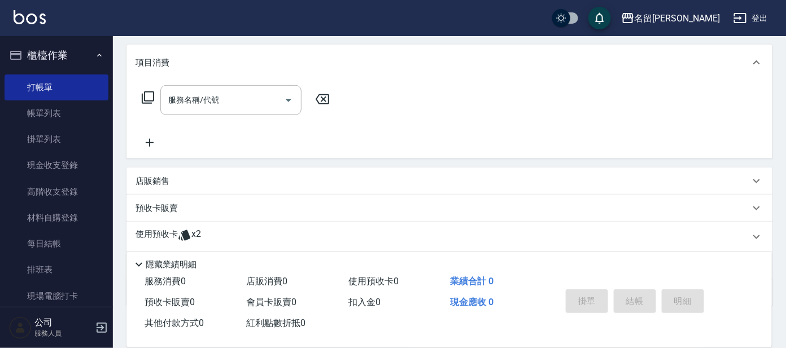
click at [143, 208] on p "預收卡販賣" at bounding box center [156, 209] width 42 height 12
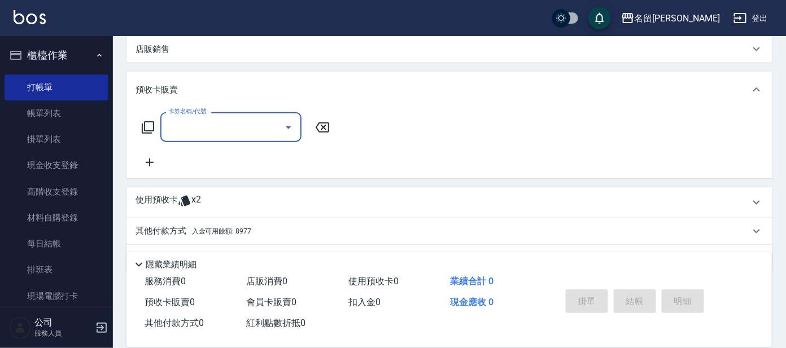
scroll to position [282, 0]
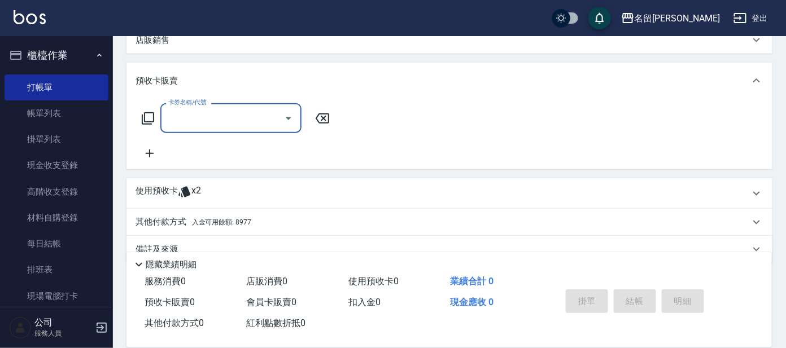
click at [150, 119] on icon at bounding box center [148, 119] width 14 height 14
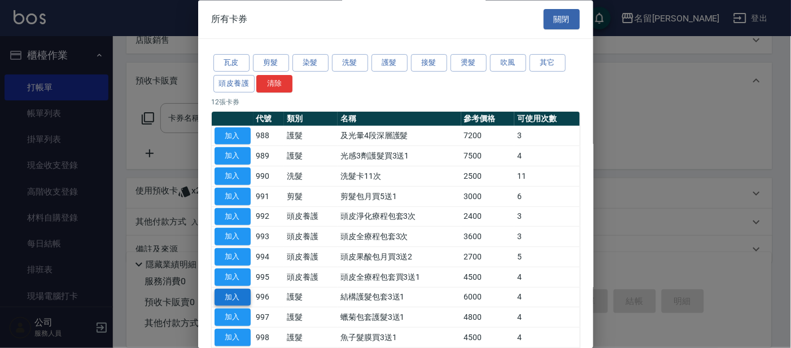
click at [236, 291] on button "加入" at bounding box center [232, 297] width 36 height 17
type input "結構護髮包套3送1(996)"
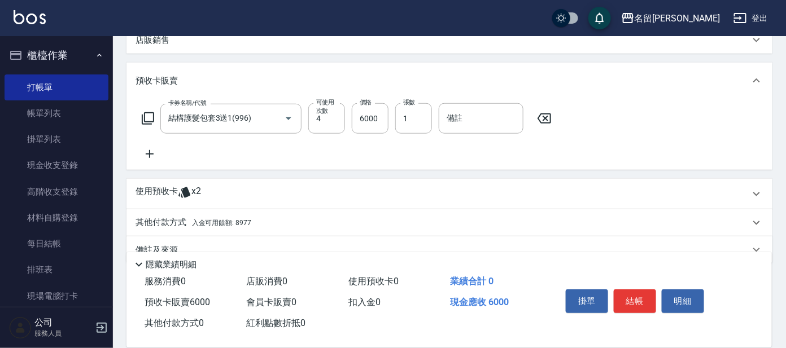
scroll to position [303, 0]
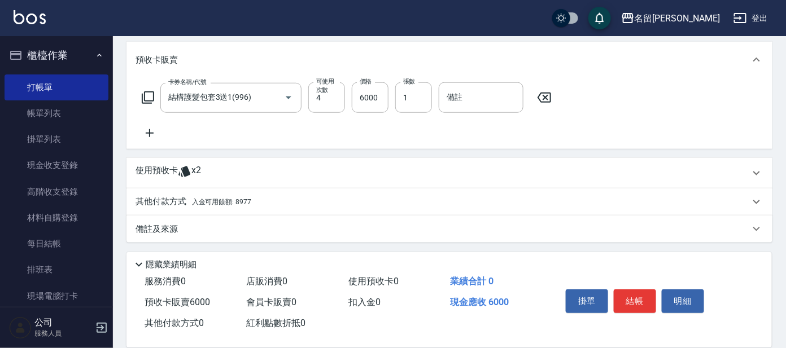
click at [151, 98] on icon at bounding box center [148, 98] width 14 height 14
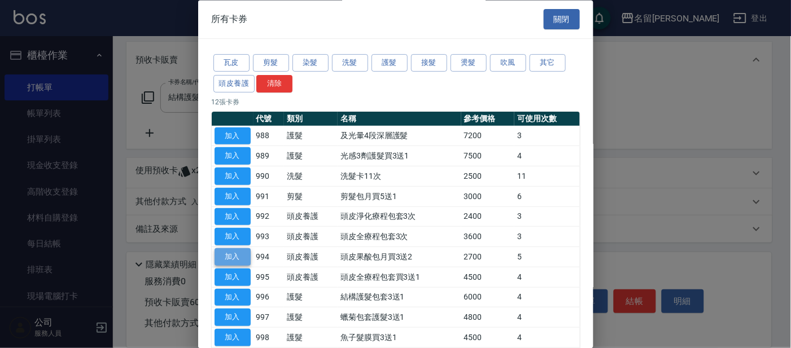
click at [232, 256] on button "加入" at bounding box center [232, 257] width 36 height 17
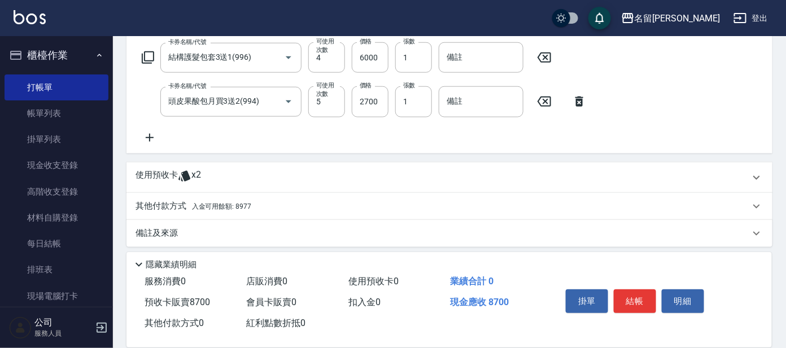
scroll to position [346, 0]
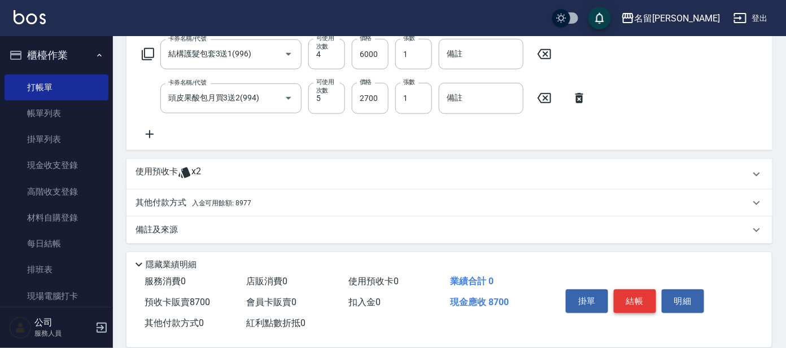
click at [635, 301] on button "結帳" at bounding box center [634, 302] width 42 height 24
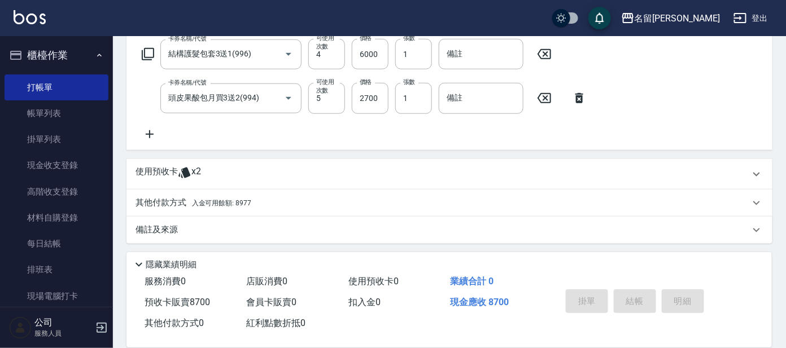
type input "[DATE] 16:05"
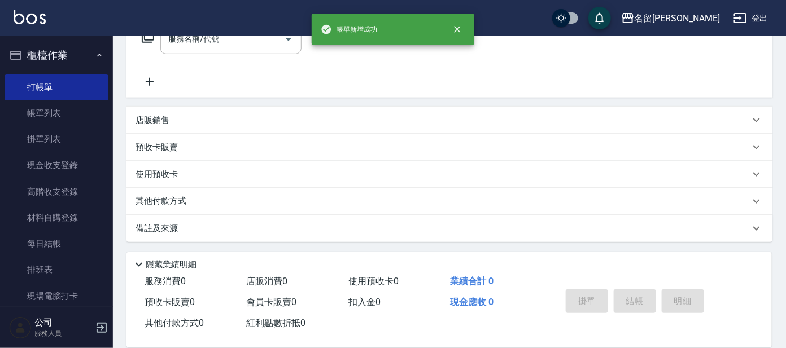
scroll to position [0, 0]
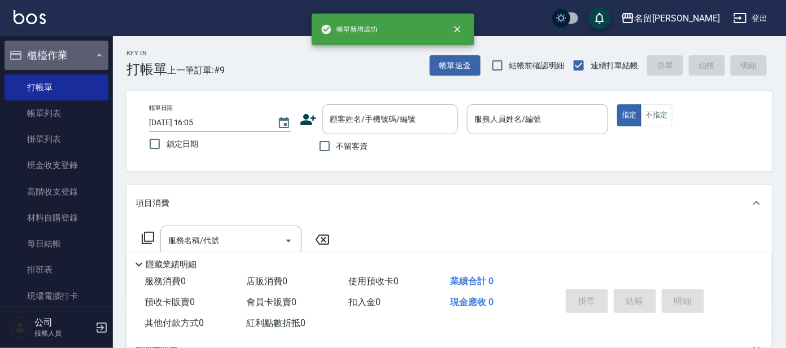
click at [78, 52] on button "櫃檯作業" at bounding box center [57, 55] width 104 height 29
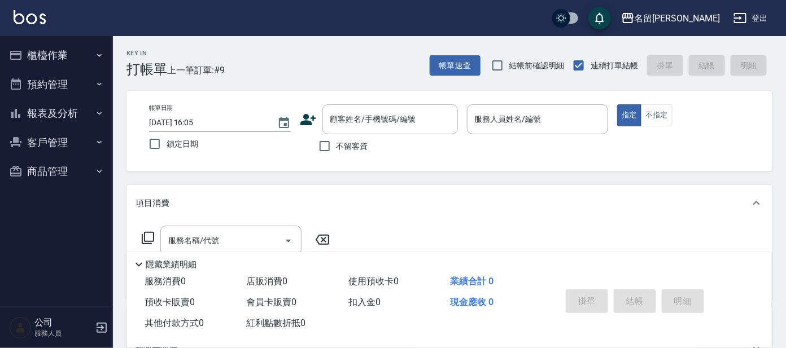
click at [65, 146] on button "客戶管理" at bounding box center [57, 142] width 104 height 29
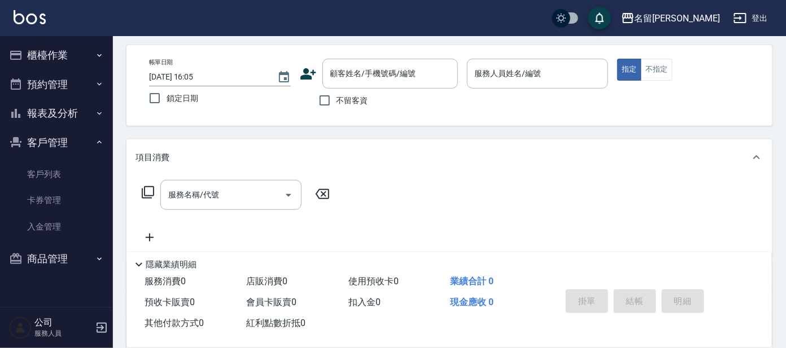
scroll to position [70, 0]
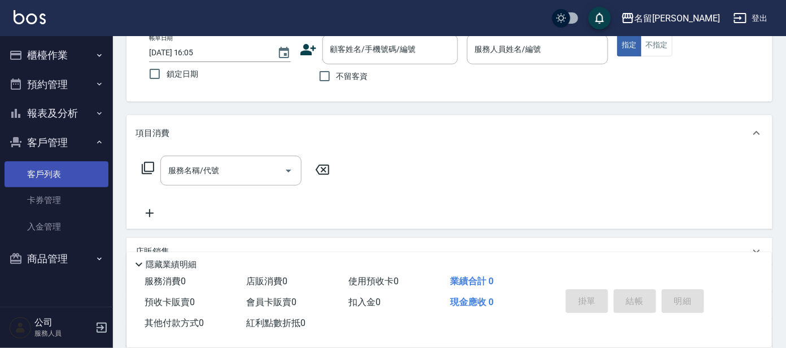
click at [67, 169] on link "客戶列表" at bounding box center [57, 174] width 104 height 26
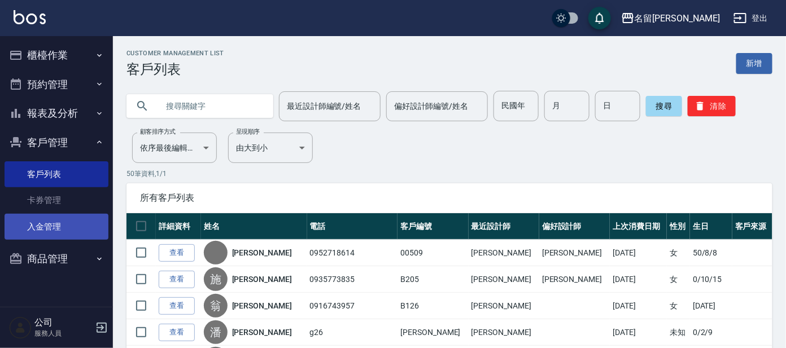
click at [72, 232] on link "入金管理" at bounding box center [57, 227] width 104 height 26
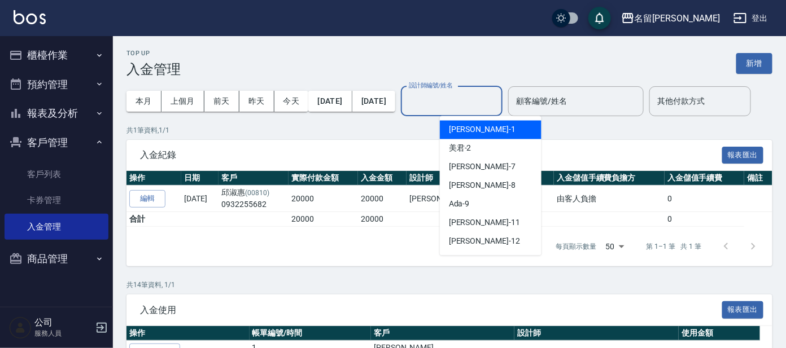
click at [497, 105] on input "設計師編號/姓名" at bounding box center [451, 101] width 91 height 20
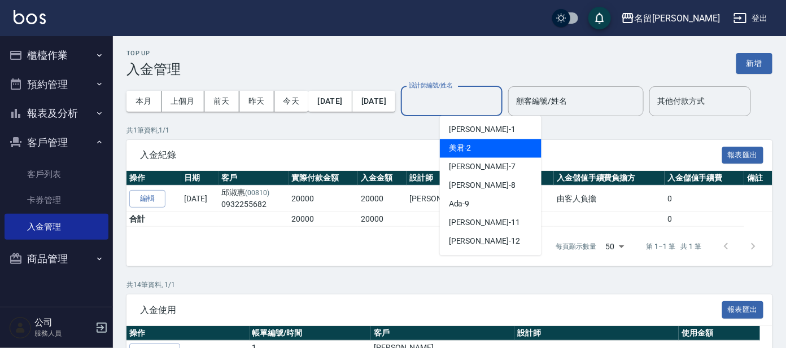
click at [494, 148] on div "美君 -2" at bounding box center [491, 148] width 102 height 19
type input "美君-2"
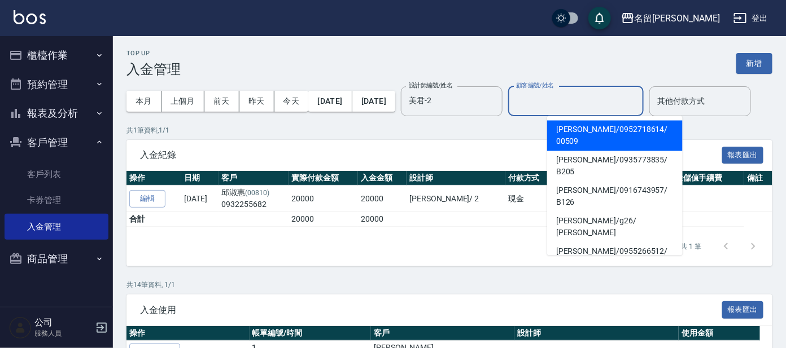
click at [595, 102] on input "顧客編號/姓名" at bounding box center [575, 101] width 125 height 20
click at [603, 128] on span "[PERSON_NAME]/ 0952718614 / 00509" at bounding box center [614, 136] width 135 height 30
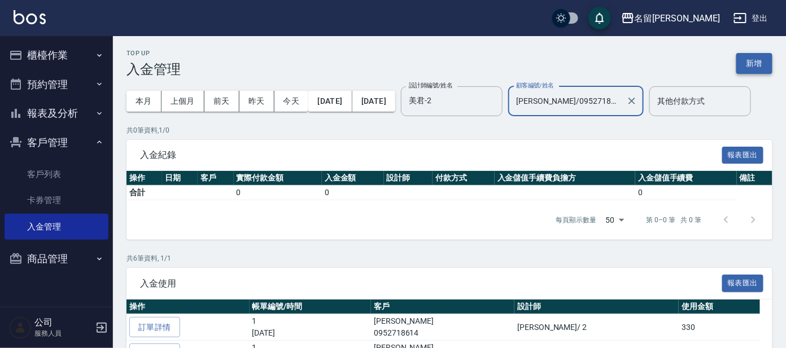
type input "[PERSON_NAME]/0952718614/00509"
click at [761, 59] on button "新增" at bounding box center [754, 63] width 36 height 21
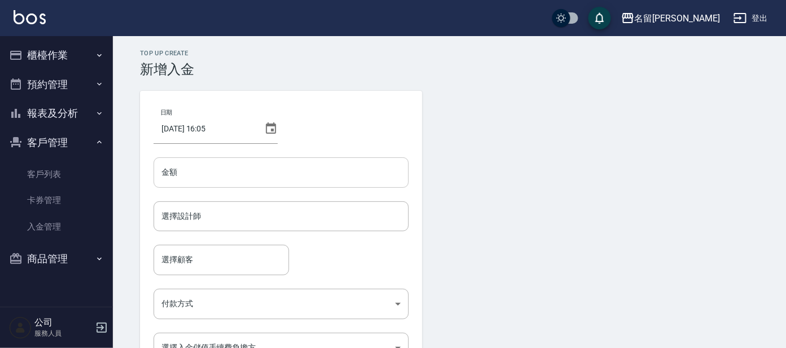
click at [288, 176] on input "金額" at bounding box center [281, 172] width 255 height 30
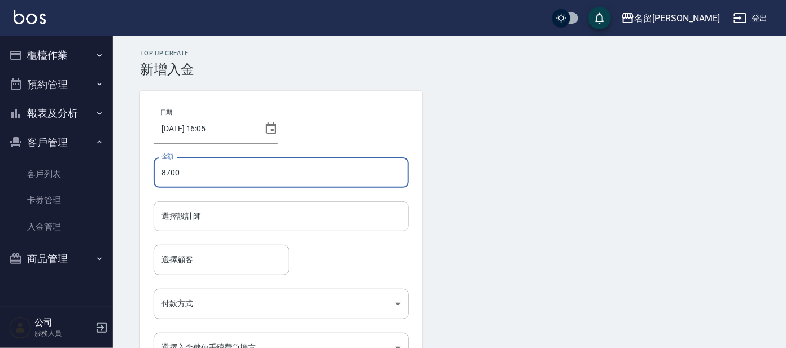
type input "8700"
click at [256, 212] on input "選擇設計師" at bounding box center [281, 217] width 245 height 20
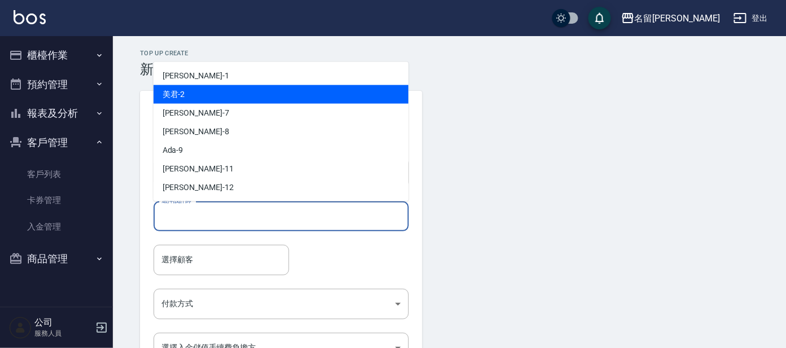
click at [239, 99] on div "美君 -2" at bounding box center [281, 94] width 255 height 19
type input "美君-2"
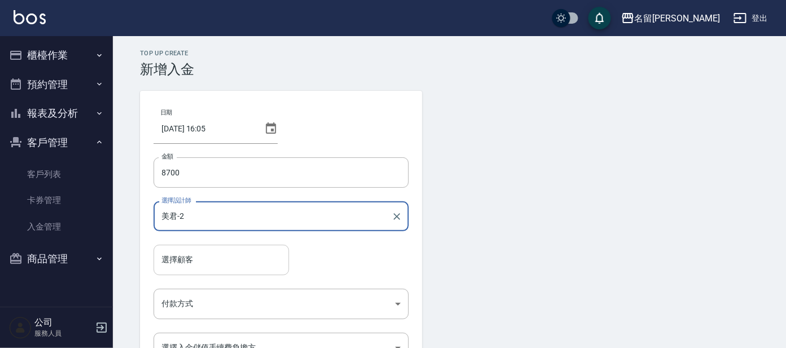
click at [203, 253] on input "選擇顧客" at bounding box center [221, 260] width 125 height 20
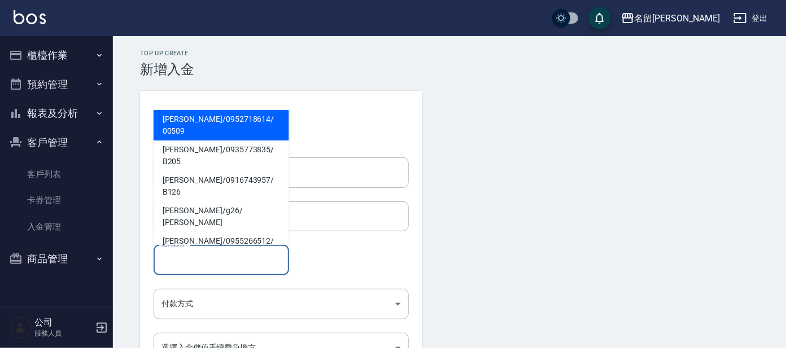
click at [227, 128] on span "[PERSON_NAME]/ 0952718614 / 00509" at bounding box center [221, 125] width 135 height 30
type input "[PERSON_NAME]/0952718614/00509"
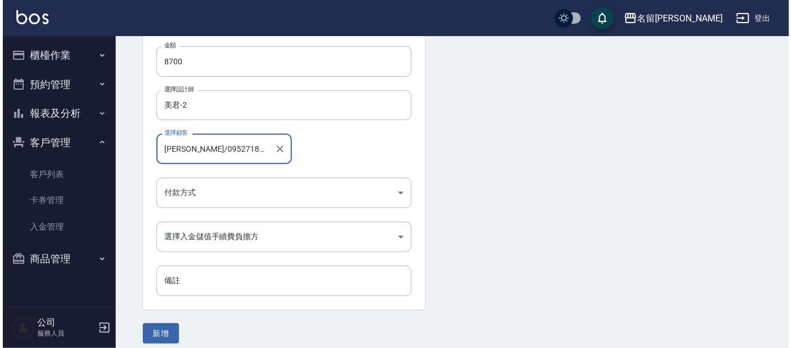
scroll to position [119, 0]
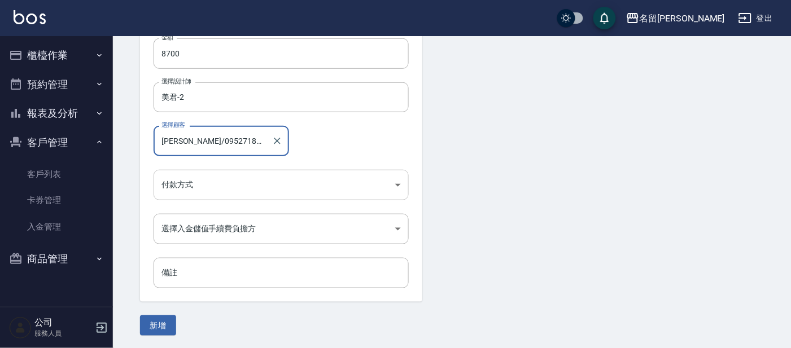
click at [271, 187] on body "名留大龍 登出 櫃檯作業 打帳單 帳單列表 掛單列表 現金收支登錄 高階收支登錄 材料自購登錄 每日結帳 排班表 現場電腦打卡 預約管理 預約管理 單日預約紀…" at bounding box center [395, 115] width 791 height 468
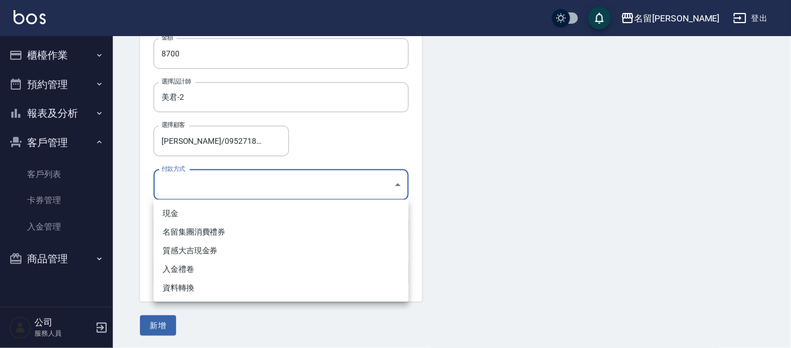
click at [222, 214] on li "現金" at bounding box center [281, 213] width 255 height 19
type input "現金"
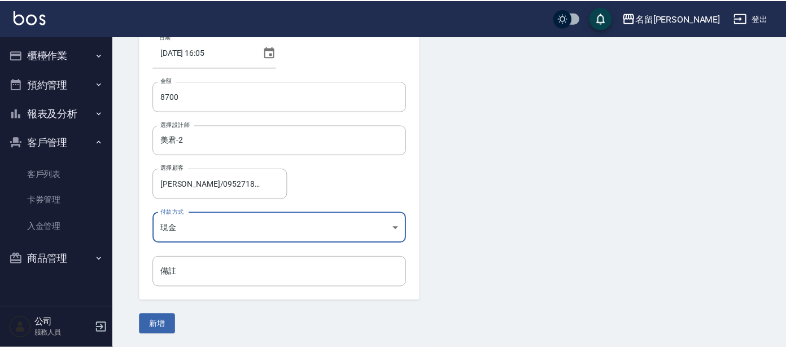
scroll to position [76, 0]
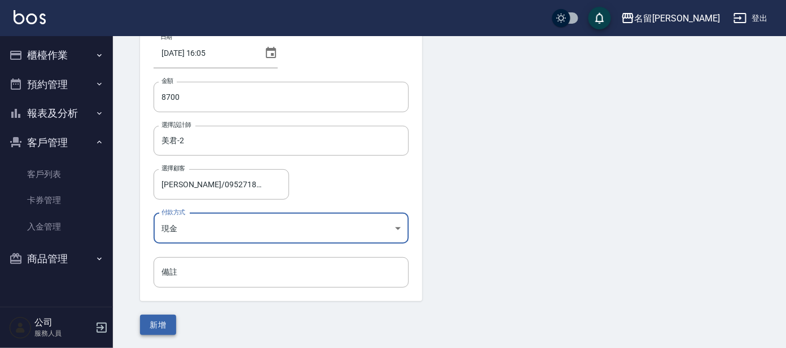
click at [163, 322] on button "新增" at bounding box center [158, 325] width 36 height 21
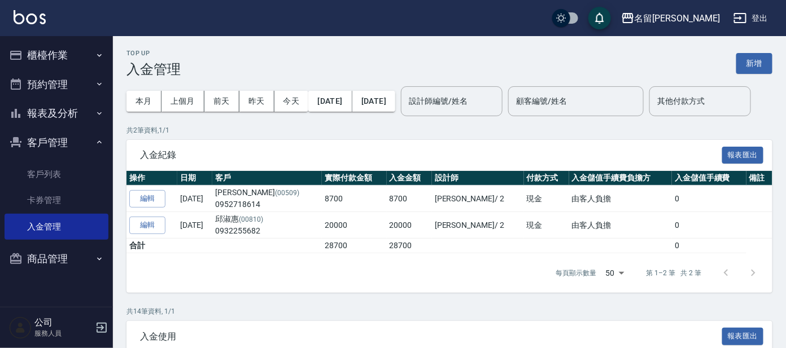
click at [73, 60] on button "櫃檯作業" at bounding box center [57, 55] width 104 height 29
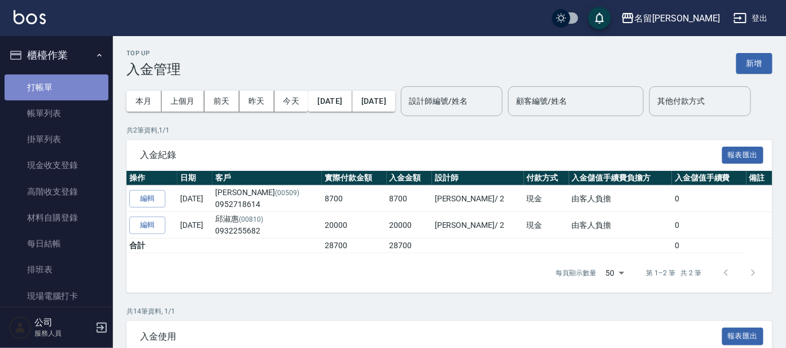
drag, startPoint x: 74, startPoint y: 81, endPoint x: 87, endPoint y: 82, distance: 13.6
click at [74, 82] on link "打帳單" at bounding box center [57, 87] width 104 height 26
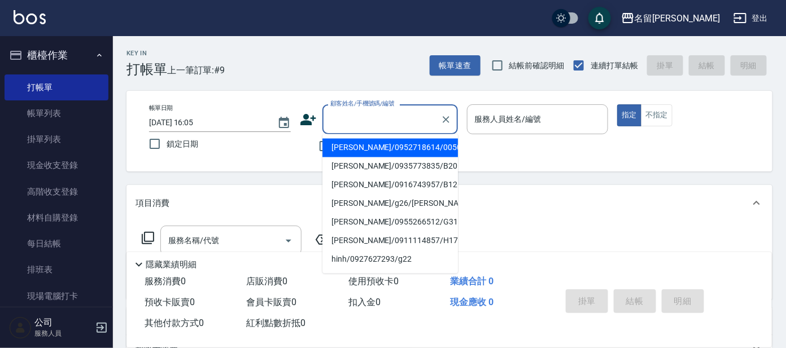
click at [394, 120] on input "顧客姓名/手機號碼/編號" at bounding box center [381, 119] width 108 height 20
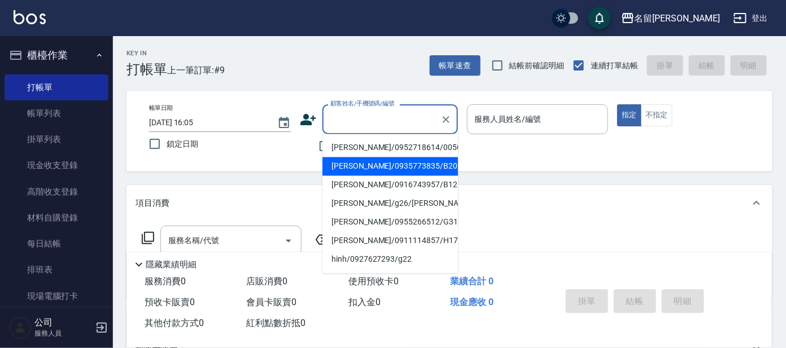
click at [380, 160] on li "[PERSON_NAME]/0935773835/B205" at bounding box center [389, 166] width 135 height 19
type input "[PERSON_NAME]/0935773835/B205"
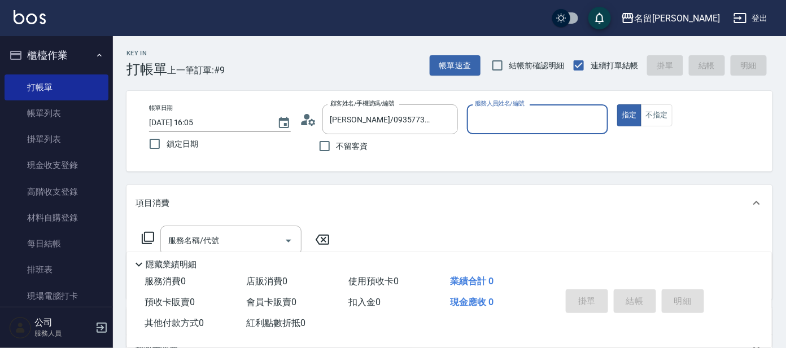
type input "美君-2"
drag, startPoint x: 447, startPoint y: 121, endPoint x: 414, endPoint y: 119, distance: 33.4
click at [444, 121] on icon "Clear" at bounding box center [445, 119] width 7 height 7
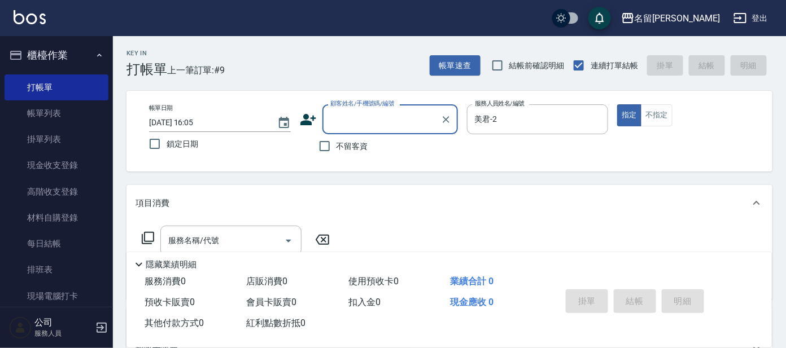
click at [413, 118] on input "顧客姓名/手機號碼/編號" at bounding box center [381, 119] width 108 height 20
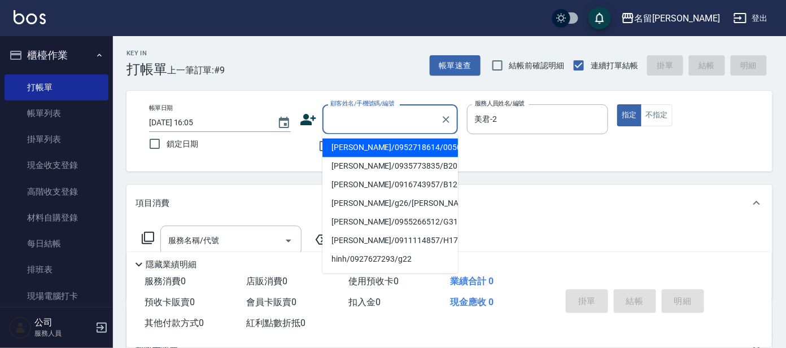
click at [407, 150] on li "[PERSON_NAME]/0952718614/00509" at bounding box center [389, 148] width 135 height 19
type input "[PERSON_NAME]/0952718614/00509"
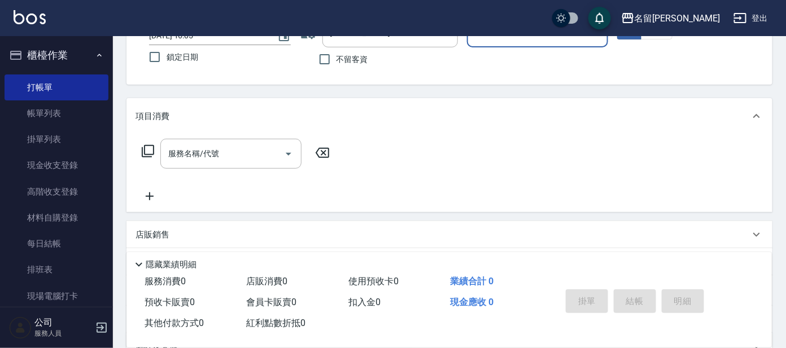
scroll to position [63, 0]
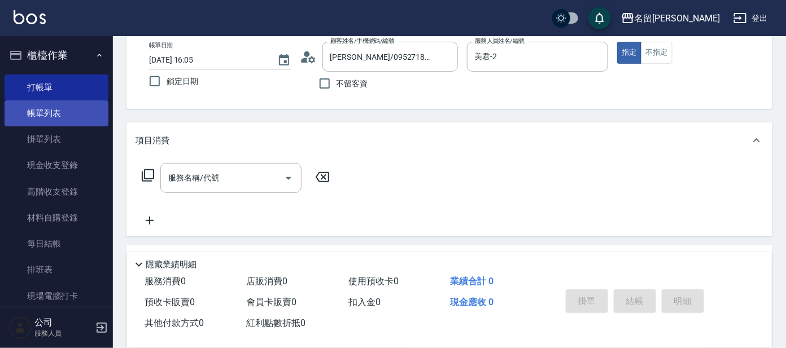
click at [82, 121] on link "帳單列表" at bounding box center [57, 113] width 104 height 26
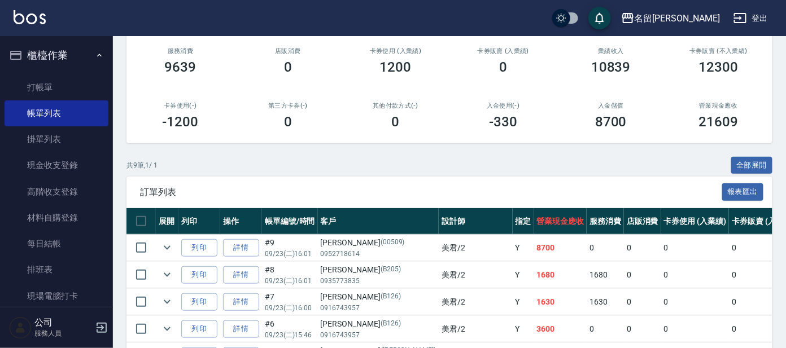
scroll to position [211, 0]
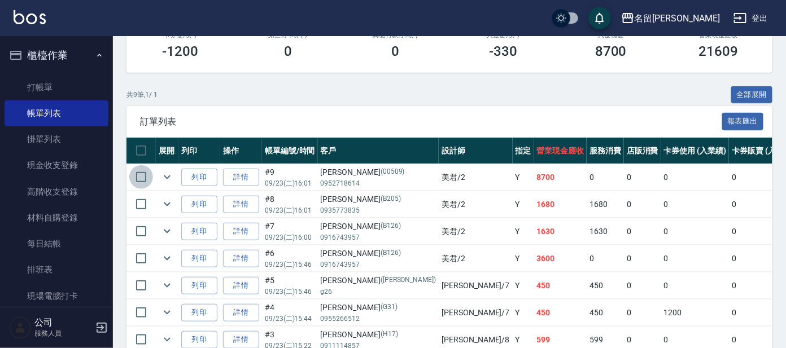
click at [139, 178] on input "checkbox" at bounding box center [141, 177] width 24 height 24
checkbox input "true"
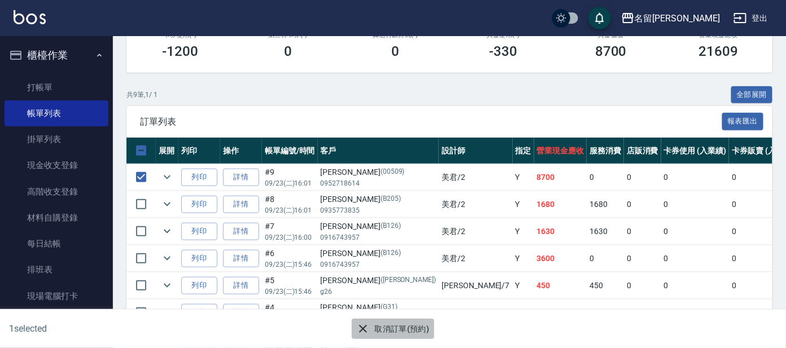
drag, startPoint x: 413, startPoint y: 328, endPoint x: 407, endPoint y: 322, distance: 8.0
click at [413, 327] on button "取消訂單(預約)" at bounding box center [393, 329] width 82 height 21
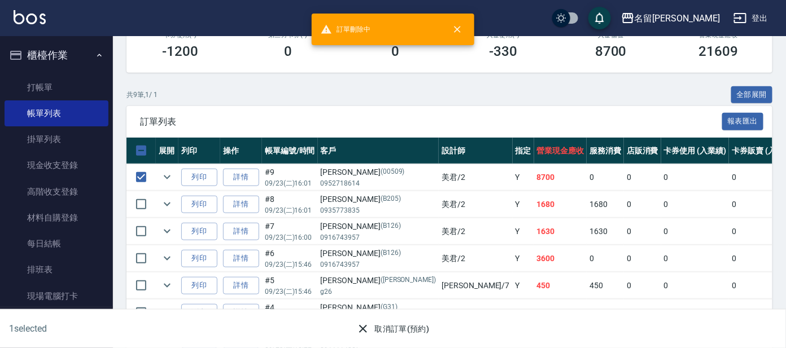
scroll to position [0, 0]
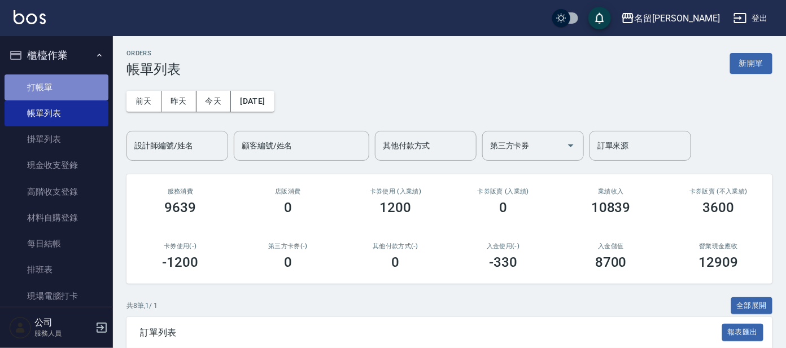
click at [71, 88] on link "打帳單" at bounding box center [57, 87] width 104 height 26
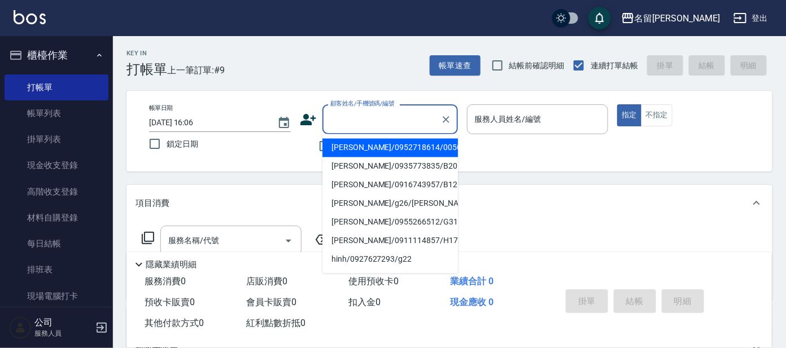
click at [366, 127] on input "顧客姓名/手機號碼/編號" at bounding box center [381, 119] width 108 height 20
click at [368, 144] on li "[PERSON_NAME]/0952718614/00509" at bounding box center [389, 148] width 135 height 19
type input "[PERSON_NAME]/0952718614/00509"
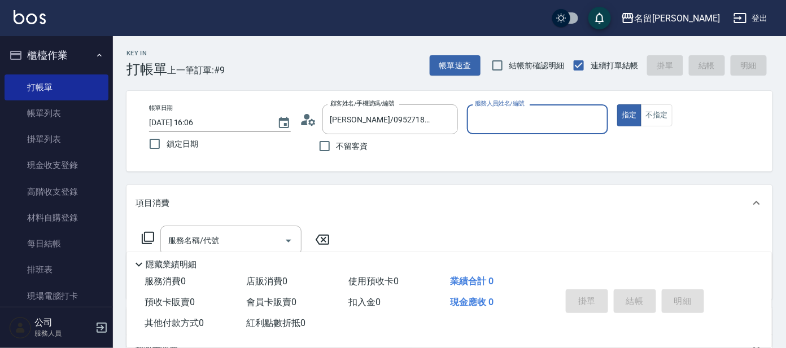
type input "美君-2"
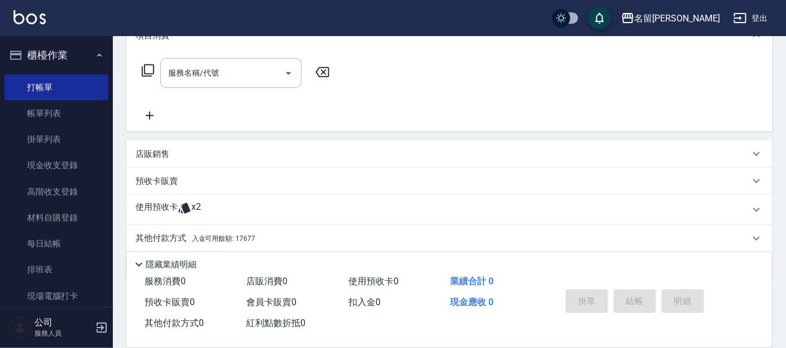
scroll to position [204, 0]
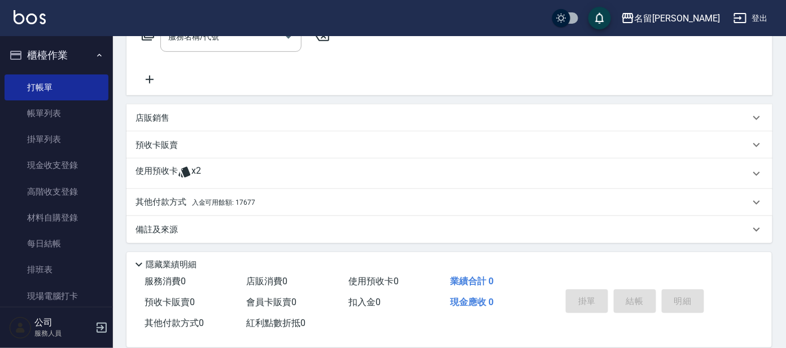
click at [166, 141] on p "預收卡販賣" at bounding box center [156, 145] width 42 height 12
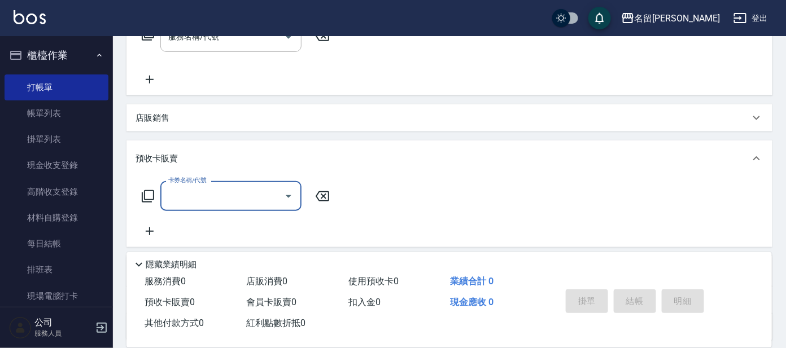
scroll to position [0, 0]
click at [150, 191] on icon at bounding box center [148, 197] width 14 height 14
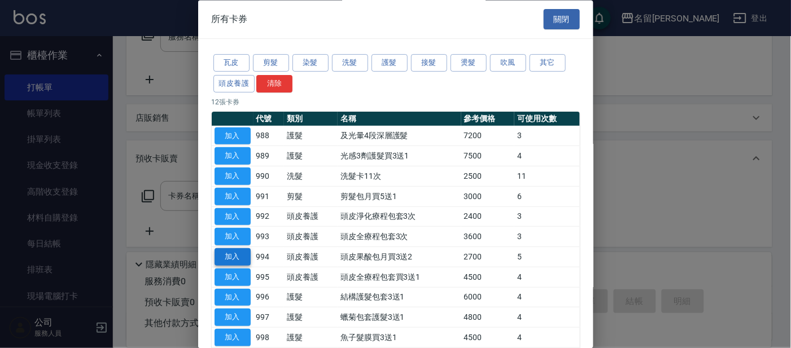
click at [234, 257] on button "加入" at bounding box center [232, 257] width 36 height 17
type input "頭皮果酸包月買3送2(994)"
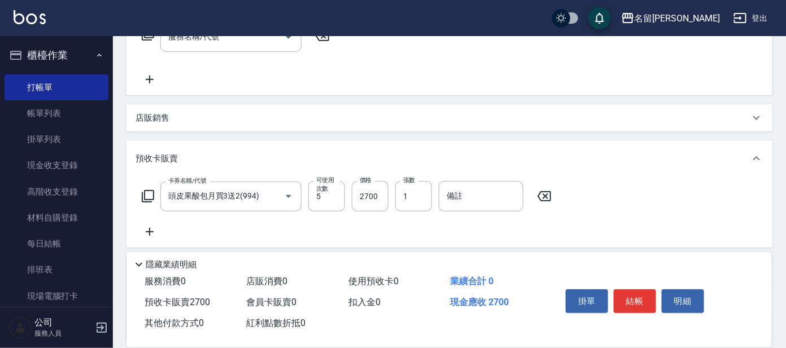
click at [144, 190] on icon at bounding box center [148, 197] width 14 height 14
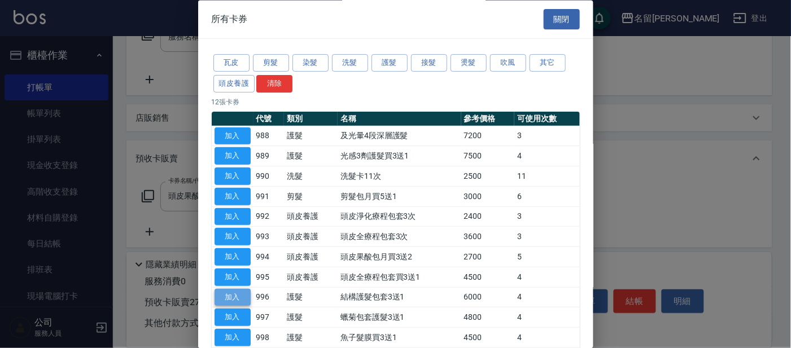
click at [244, 292] on button "加入" at bounding box center [232, 297] width 36 height 17
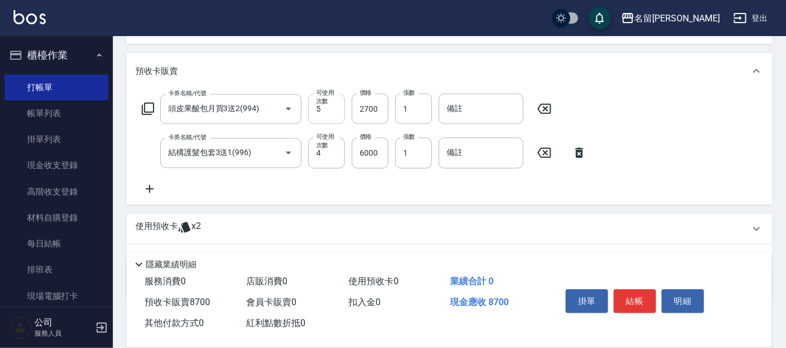
scroll to position [346, 0]
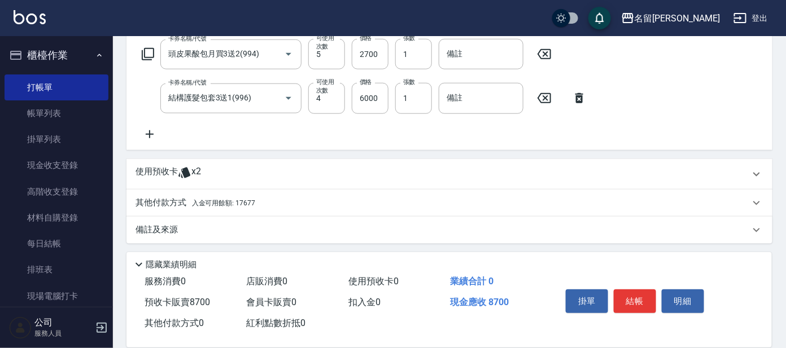
click at [205, 205] on span "入金可用餘額: 17677" at bounding box center [223, 203] width 63 height 8
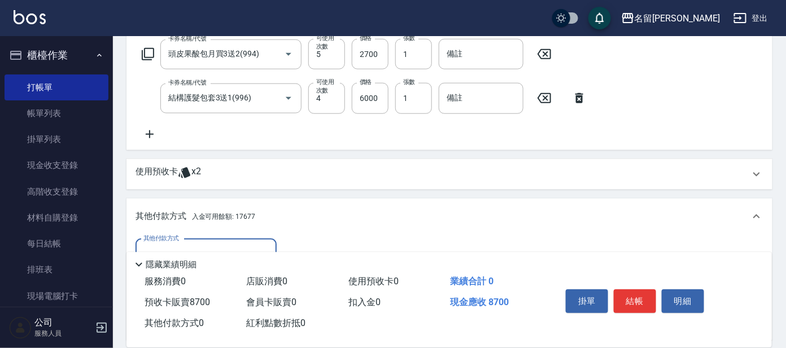
scroll to position [479, 0]
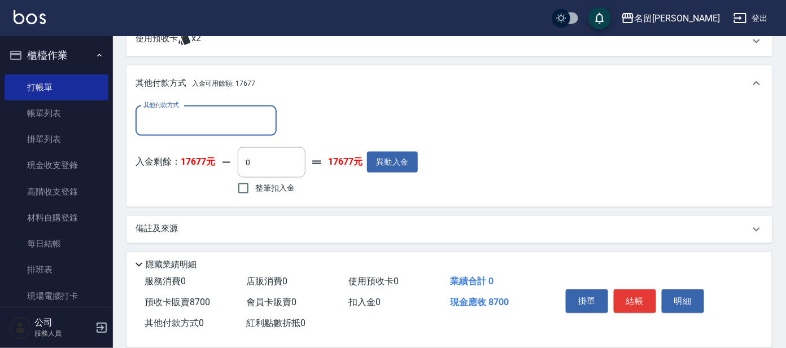
click at [275, 190] on span "整筆扣入金" at bounding box center [275, 188] width 40 height 12
click at [255, 190] on input "整筆扣入金" at bounding box center [243, 189] width 24 height 24
checkbox input "true"
type input "8700"
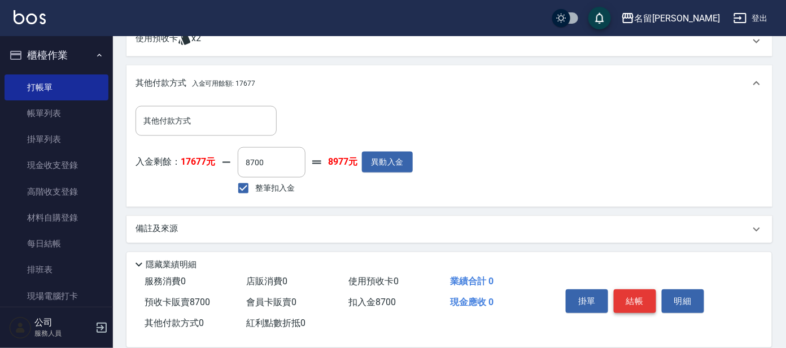
click at [634, 296] on button "結帳" at bounding box center [634, 302] width 42 height 24
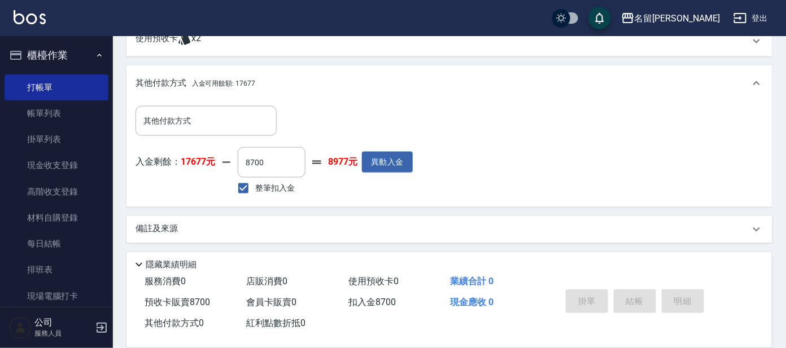
scroll to position [0, 0]
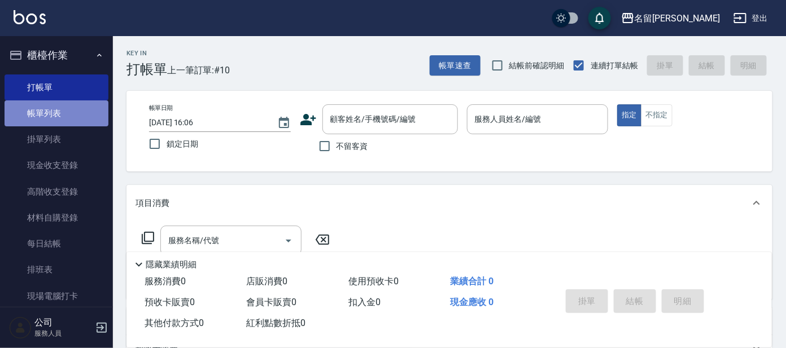
click at [65, 102] on link "帳單列表" at bounding box center [57, 113] width 104 height 26
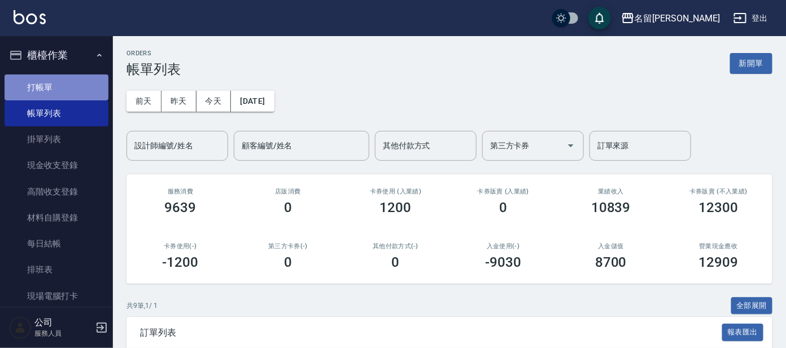
click at [64, 78] on link "打帳單" at bounding box center [57, 87] width 104 height 26
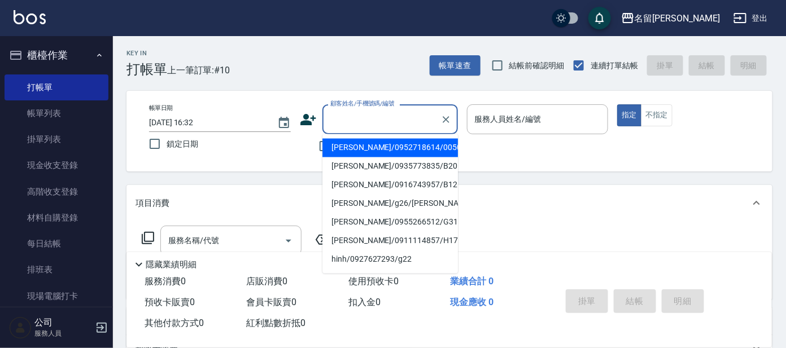
click at [353, 129] on input "顧客姓名/手機號碼/編號" at bounding box center [381, 119] width 108 height 20
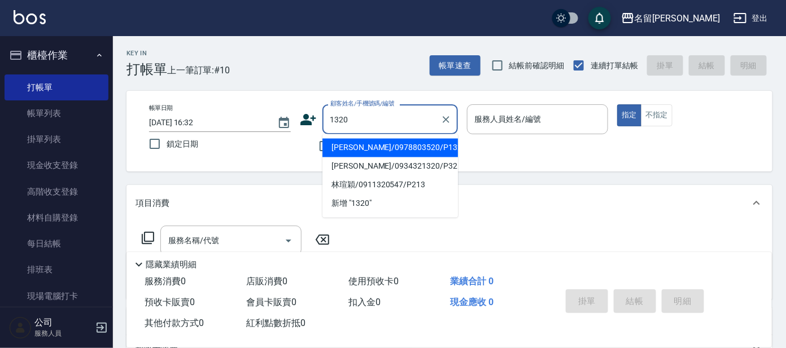
type input "[PERSON_NAME]/0978803520/P1320"
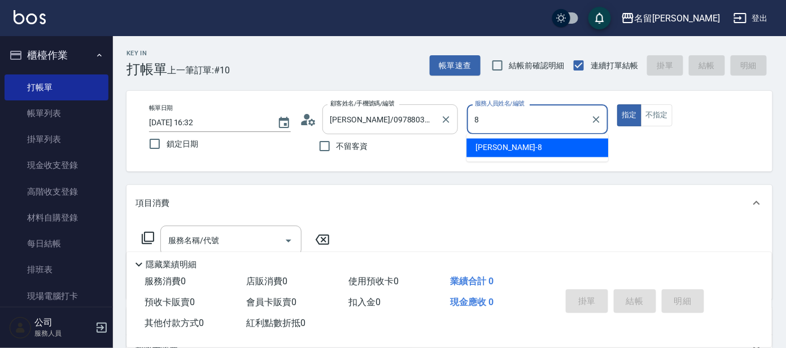
type input "[PERSON_NAME]-8"
type button "true"
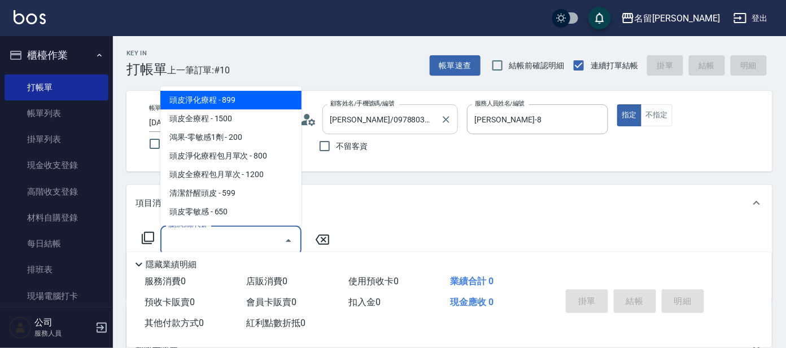
type input "頭皮淨化療程(101)"
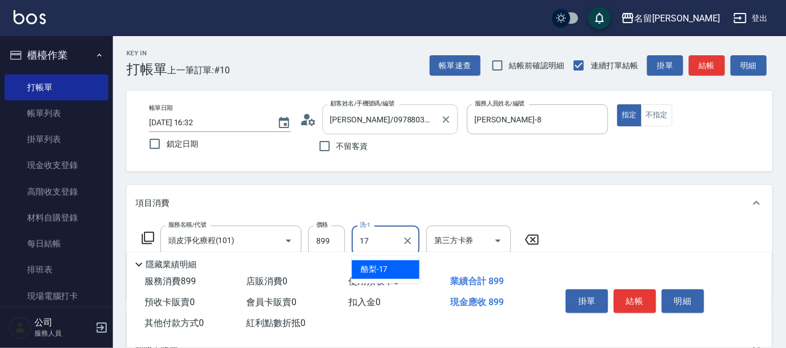
type input "酪梨-17"
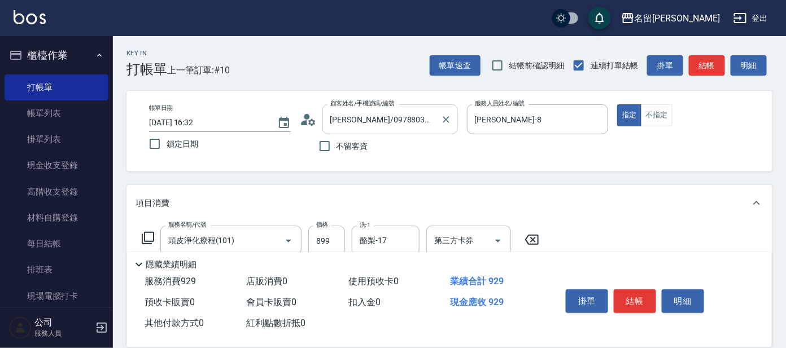
type input "[PERSON_NAME](802)"
type input "酪梨-17"
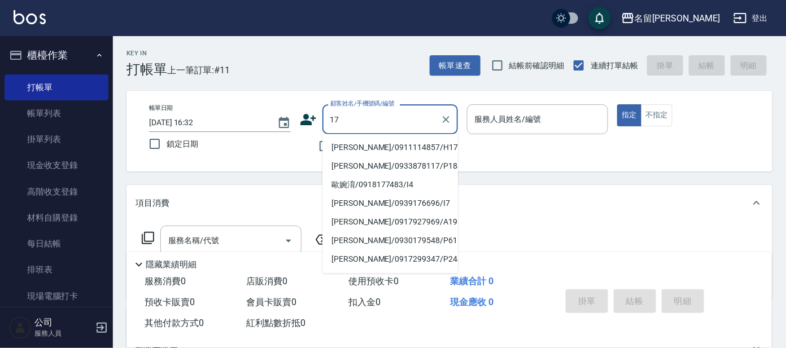
type input "[PERSON_NAME]/0911114857/H17"
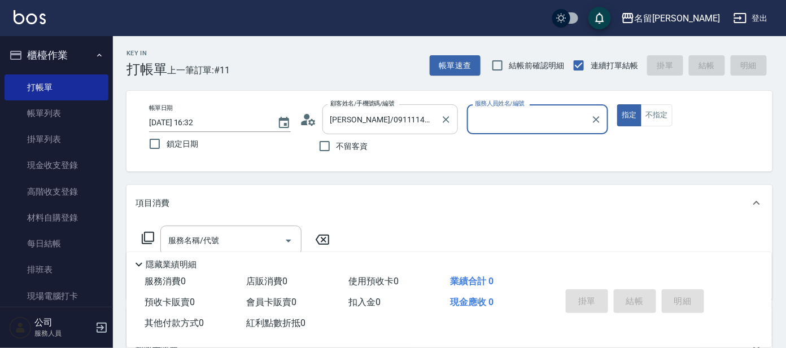
type input "[PERSON_NAME]-8"
click at [617, 104] on button "指定" at bounding box center [629, 115] width 24 height 22
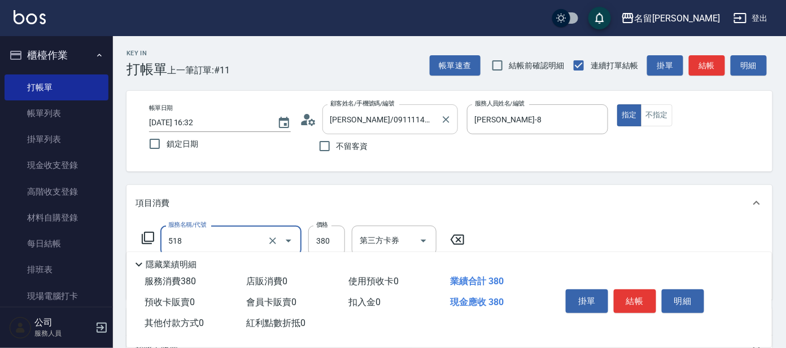
type input "舒壓+洗髮+養髮(518)"
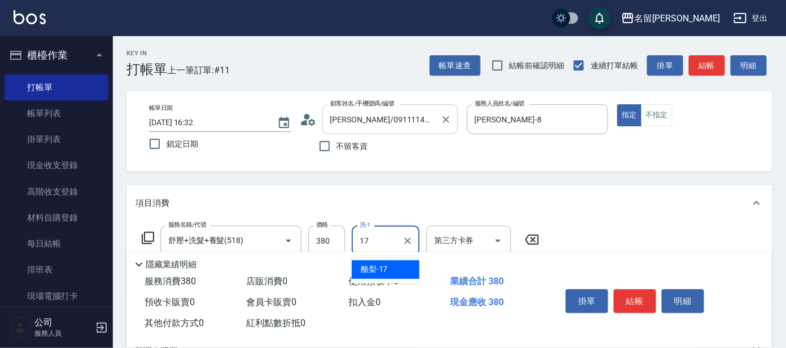
type input "酪梨-17"
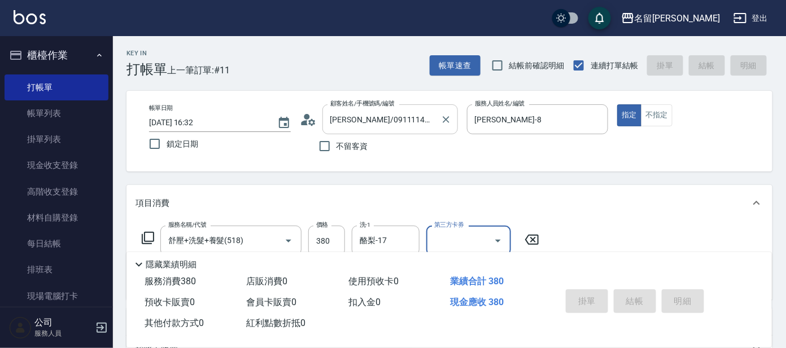
type input "[DATE] 16:33"
